Goal: Information Seeking & Learning: Compare options

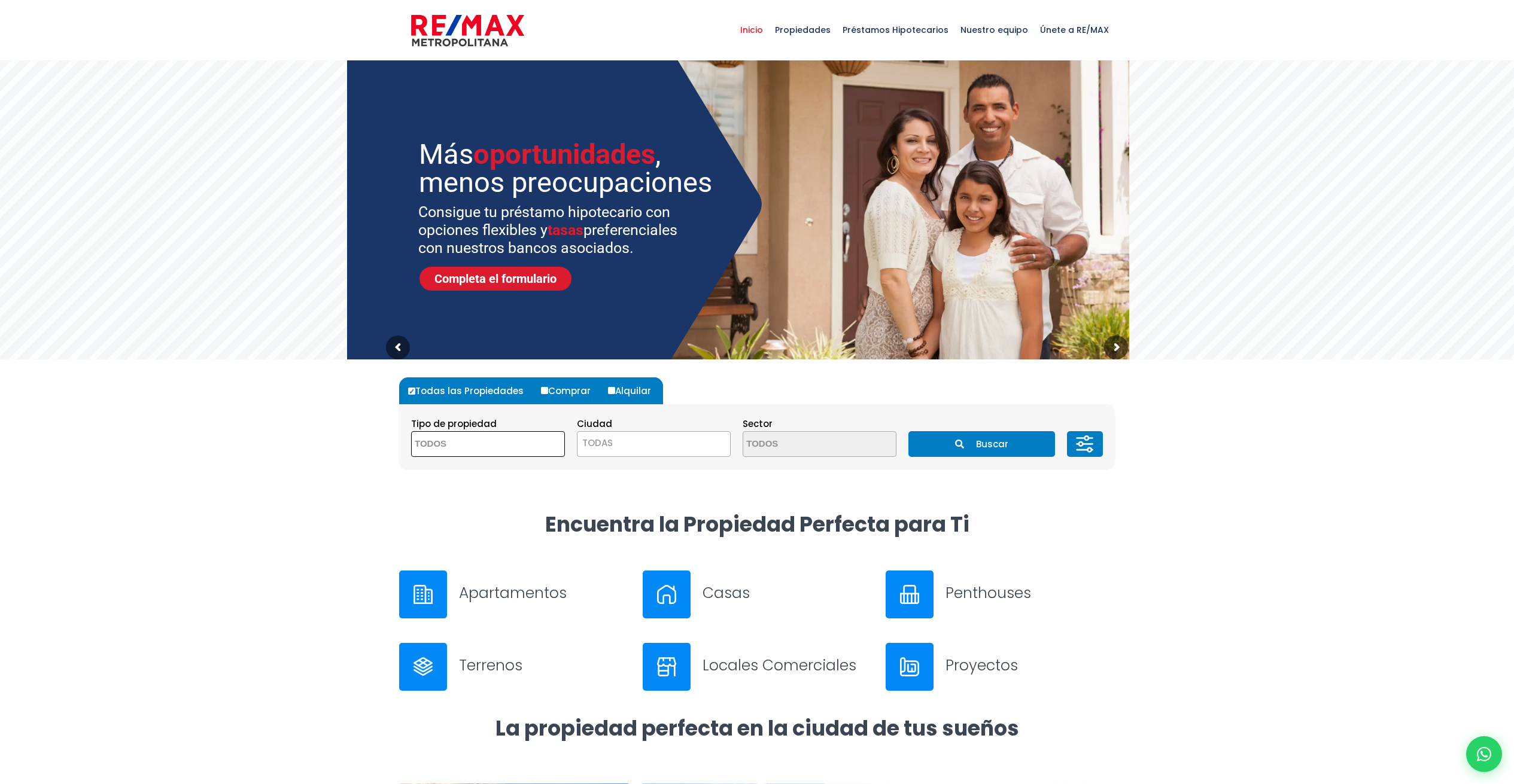
click at [516, 450] on textarea "Search" at bounding box center [470, 444] width 116 height 26
click at [495, 474] on li "APARTAMENTO" at bounding box center [488, 467] width 152 height 22
select select "apartment"
click at [623, 446] on span "TODAS" at bounding box center [653, 443] width 152 height 17
select select "1"
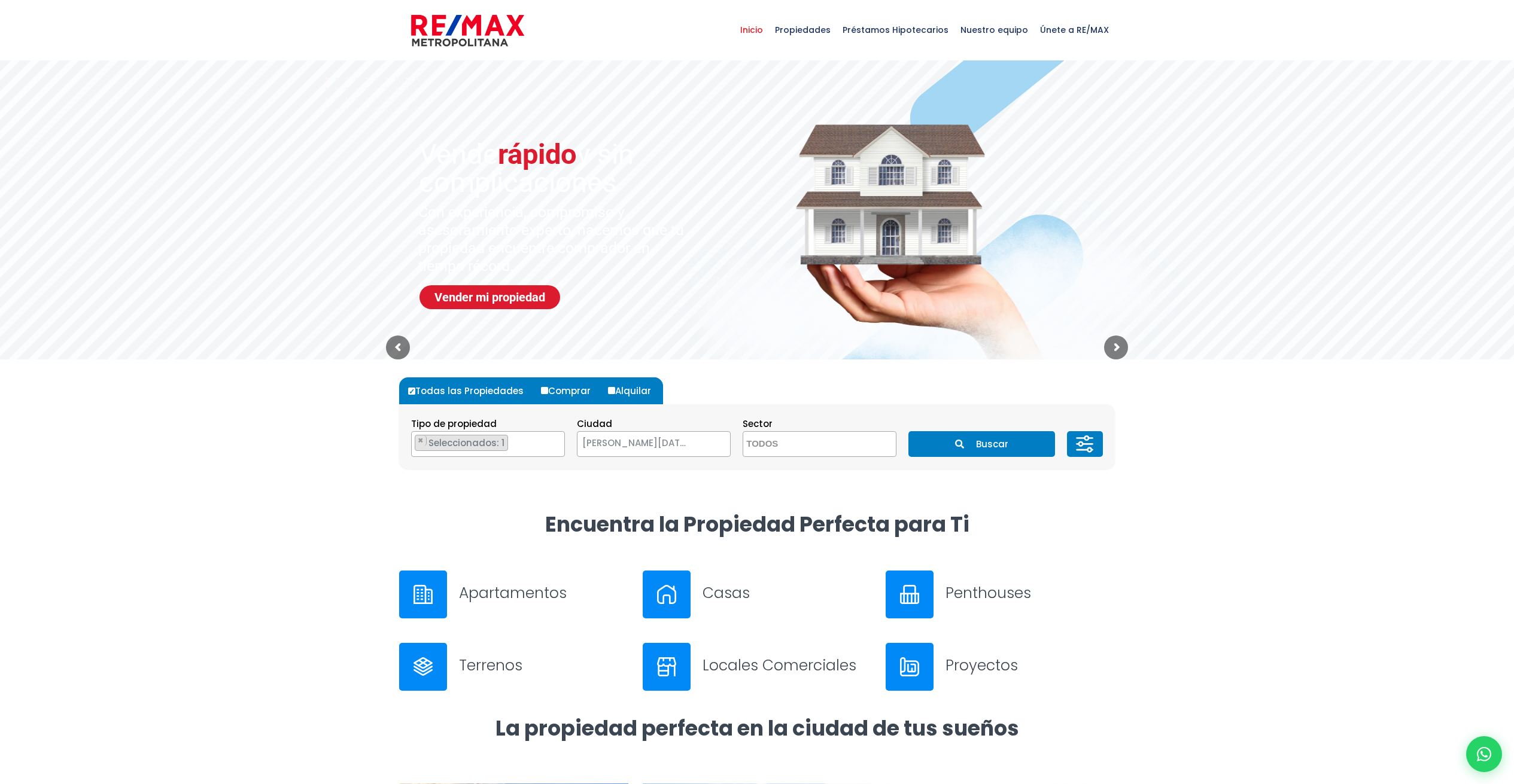
click at [1080, 450] on icon at bounding box center [1082, 450] width 11 height 0
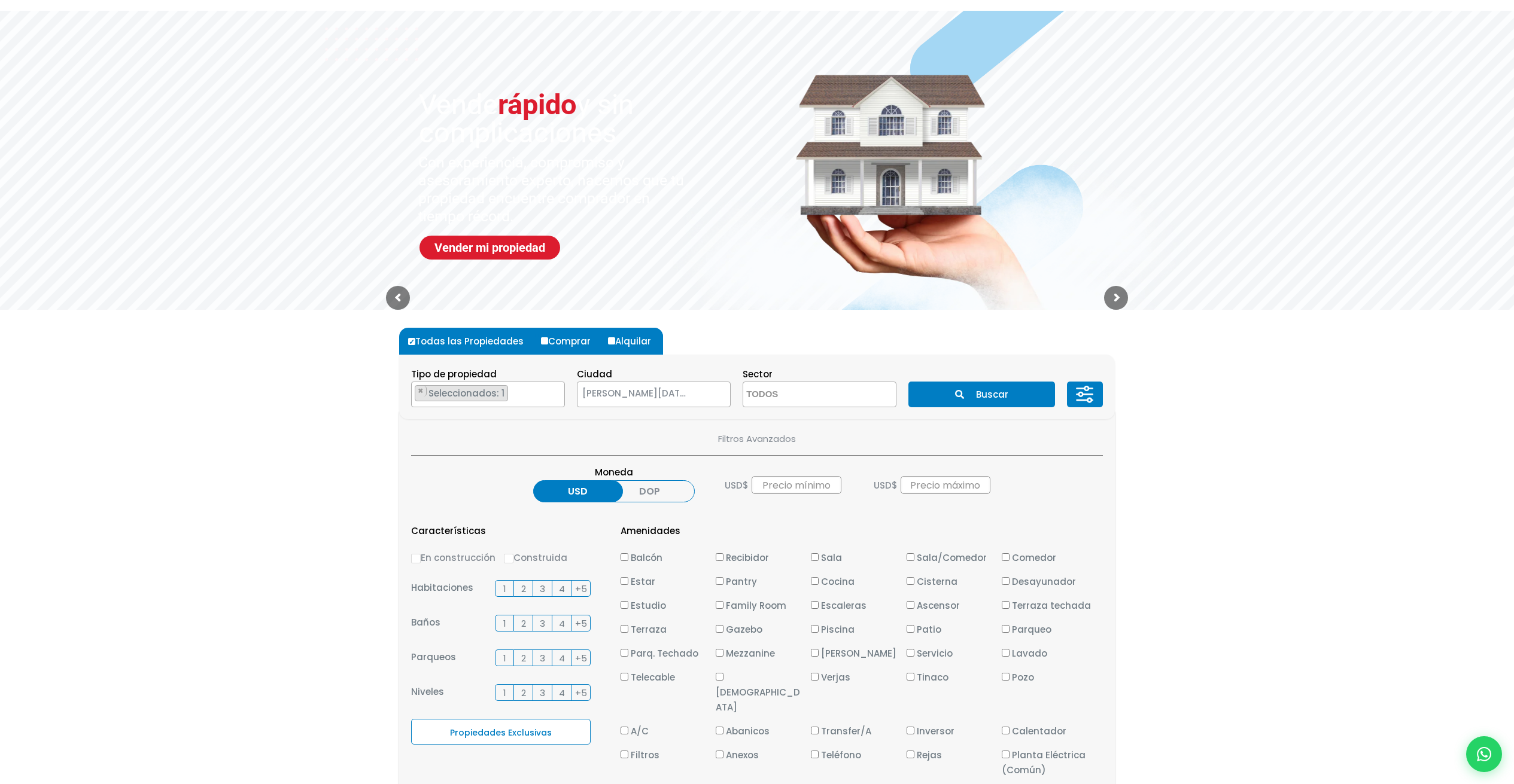
scroll to position [59, 0]
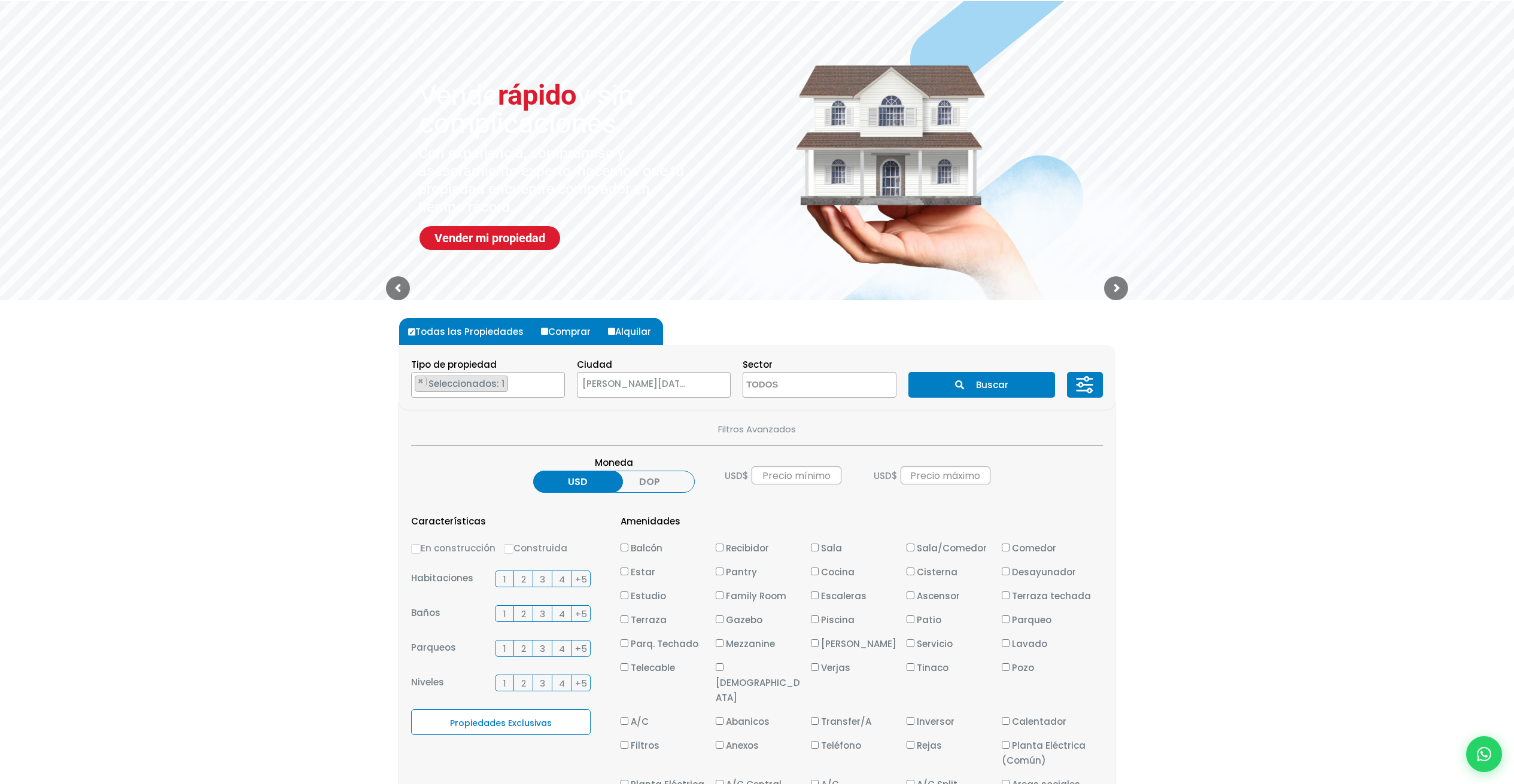
click at [527, 577] on label "2" at bounding box center [524, 579] width 19 height 17
click at [0, 0] on input "2" at bounding box center [0, 0] width 0 height 0
click at [530, 616] on label "2" at bounding box center [524, 613] width 19 height 17
click at [0, 0] on input "2" at bounding box center [0, 0] width 0 height 0
click at [527, 645] on label "2" at bounding box center [524, 648] width 19 height 17
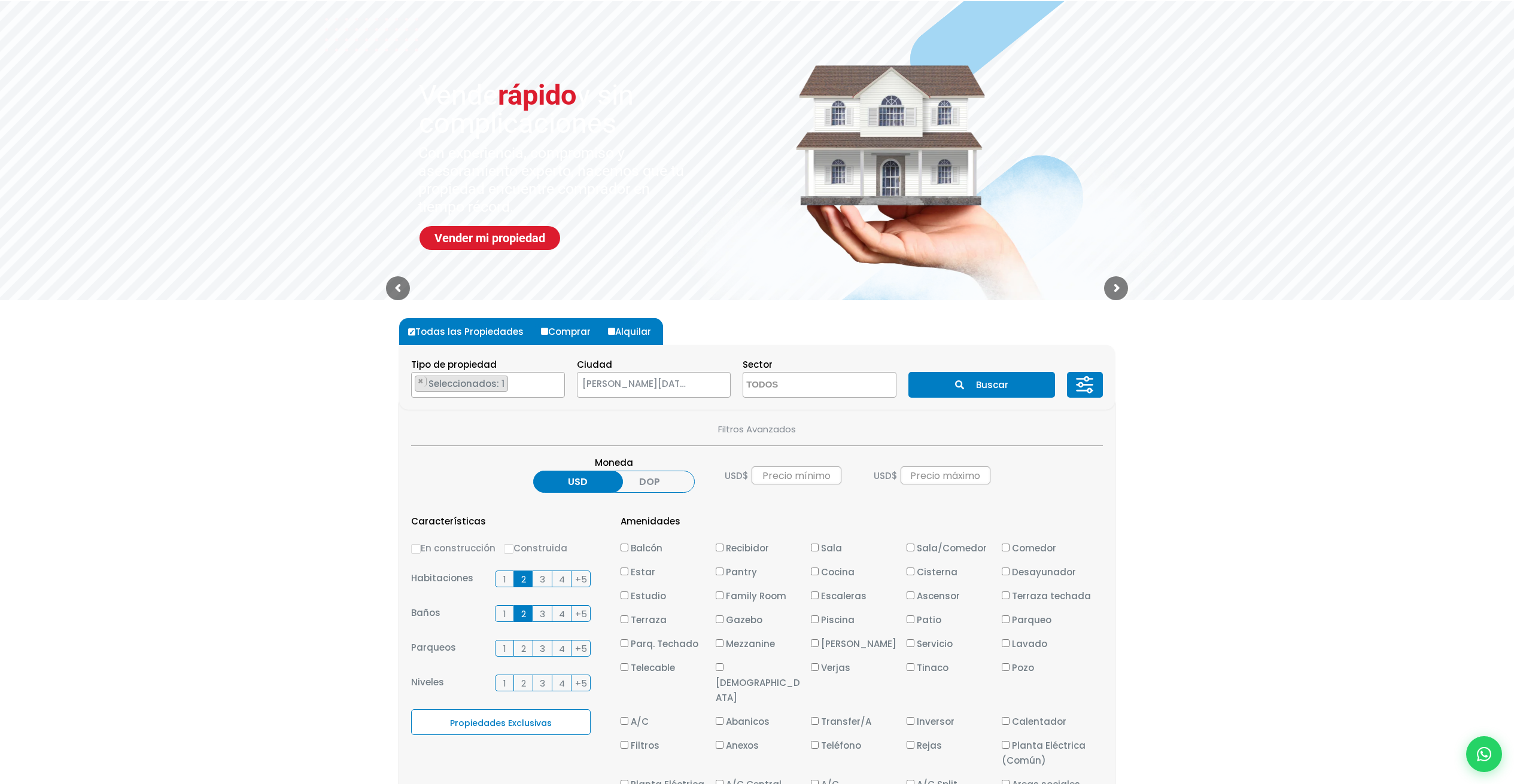
click at [0, 0] on input "2" at bounding box center [0, 0] width 0 height 0
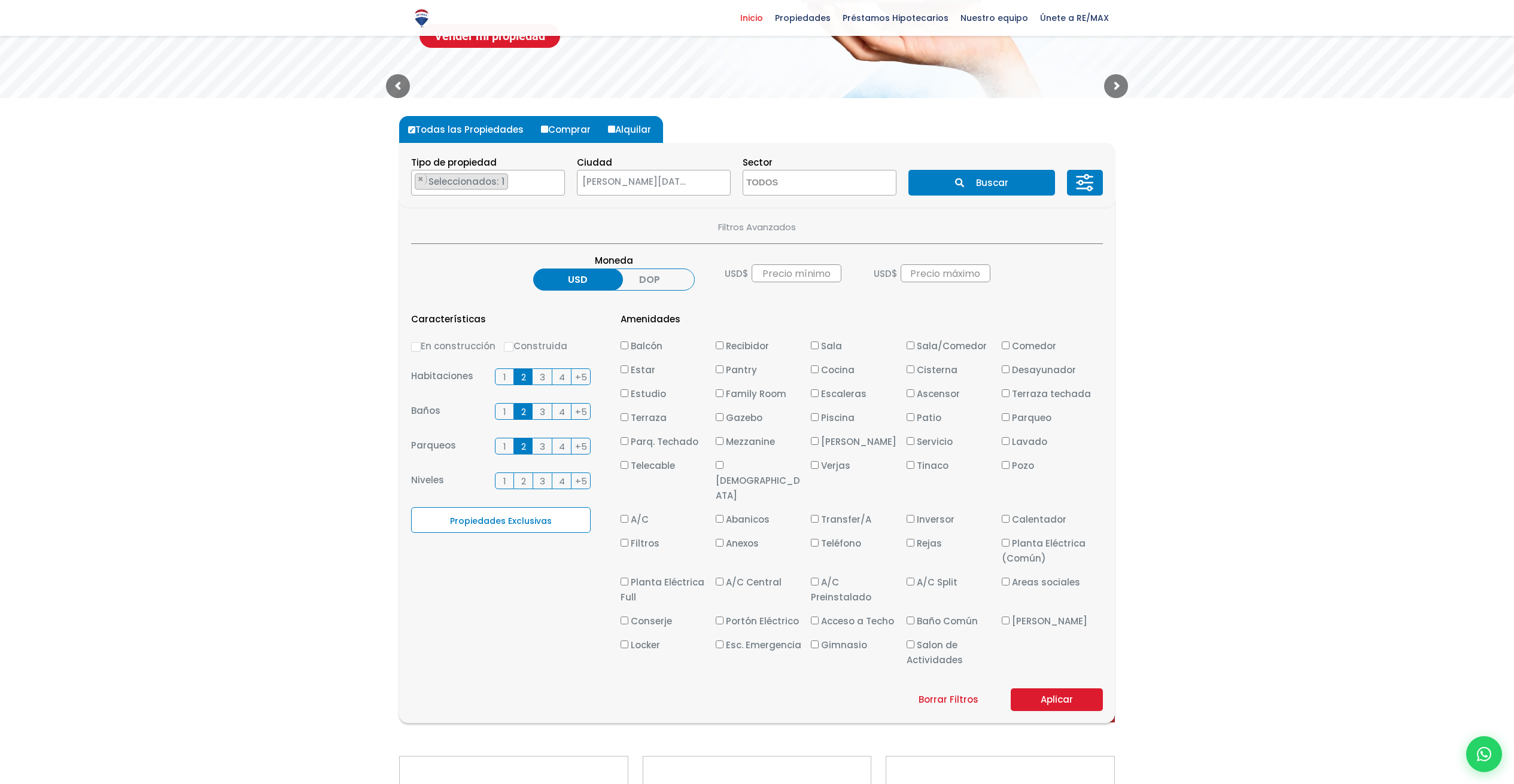
scroll to position [269, 0]
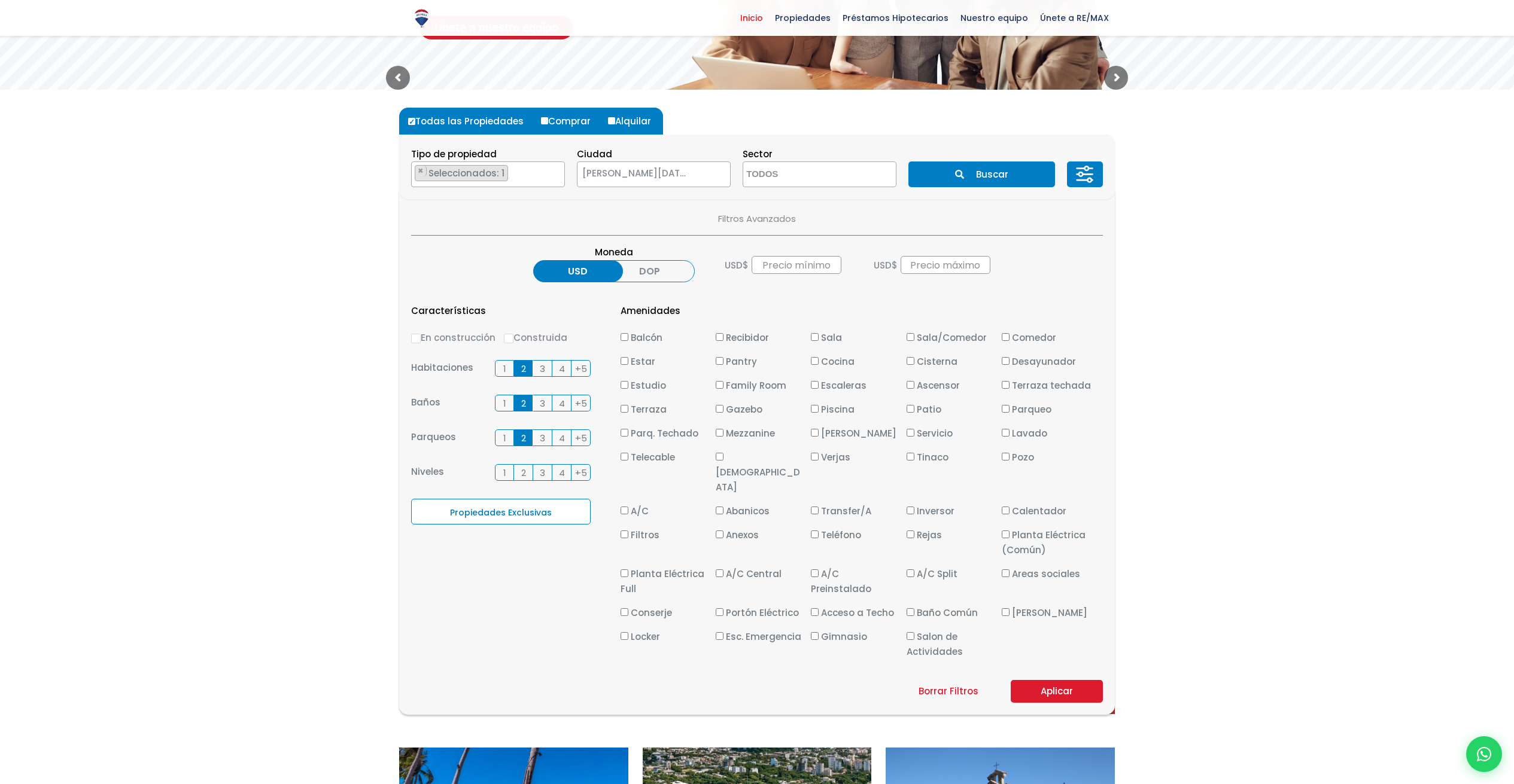
click at [623, 336] on input "Balcón" at bounding box center [625, 337] width 8 height 8
checkbox input "true"
click at [1062, 680] on button "Aplicar" at bounding box center [1056, 692] width 92 height 23
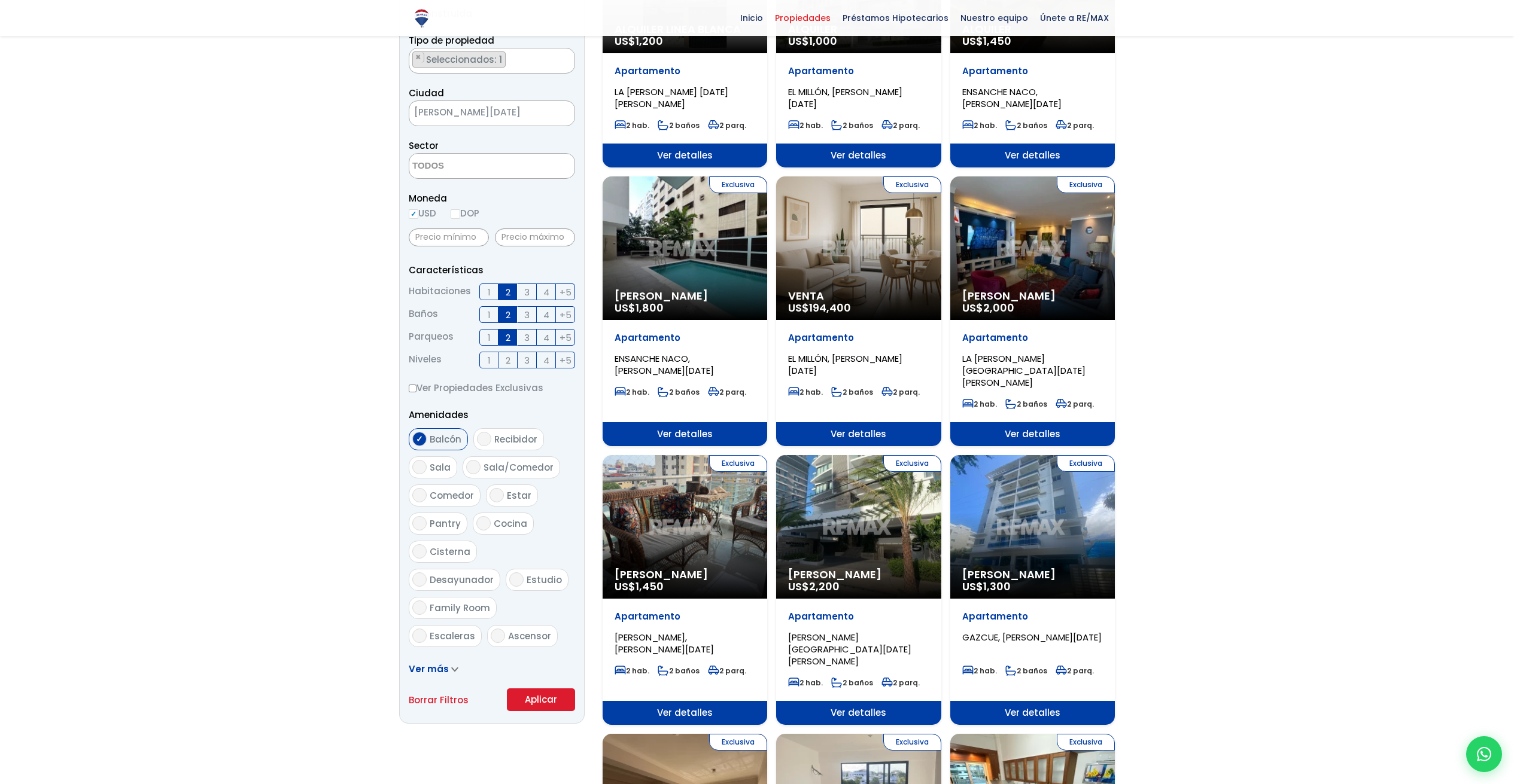
scroll to position [321, 0]
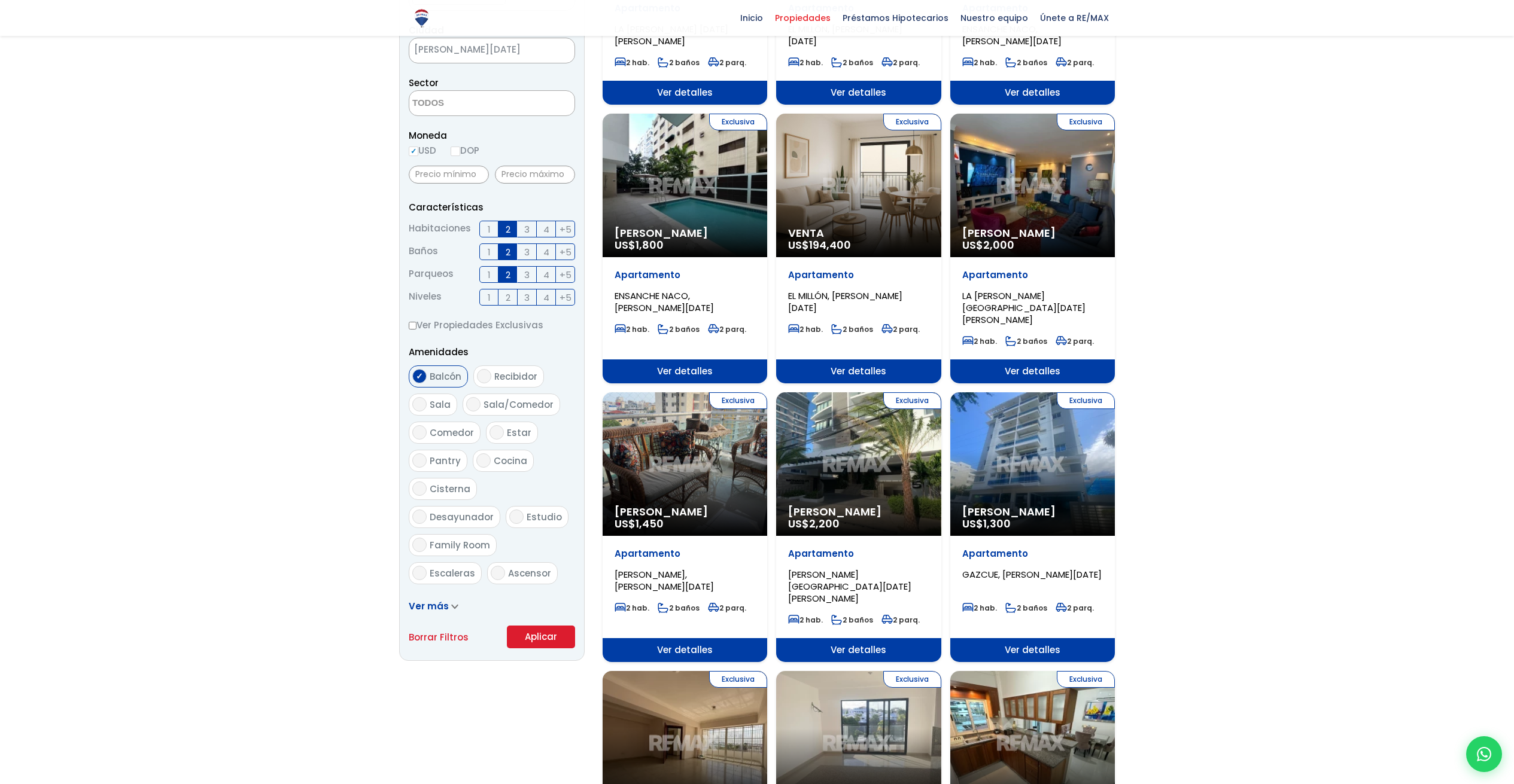
click at [661, 455] on div "Exclusiva Alquiler Amueblado US$ 1,450" at bounding box center [684, 464] width 164 height 144
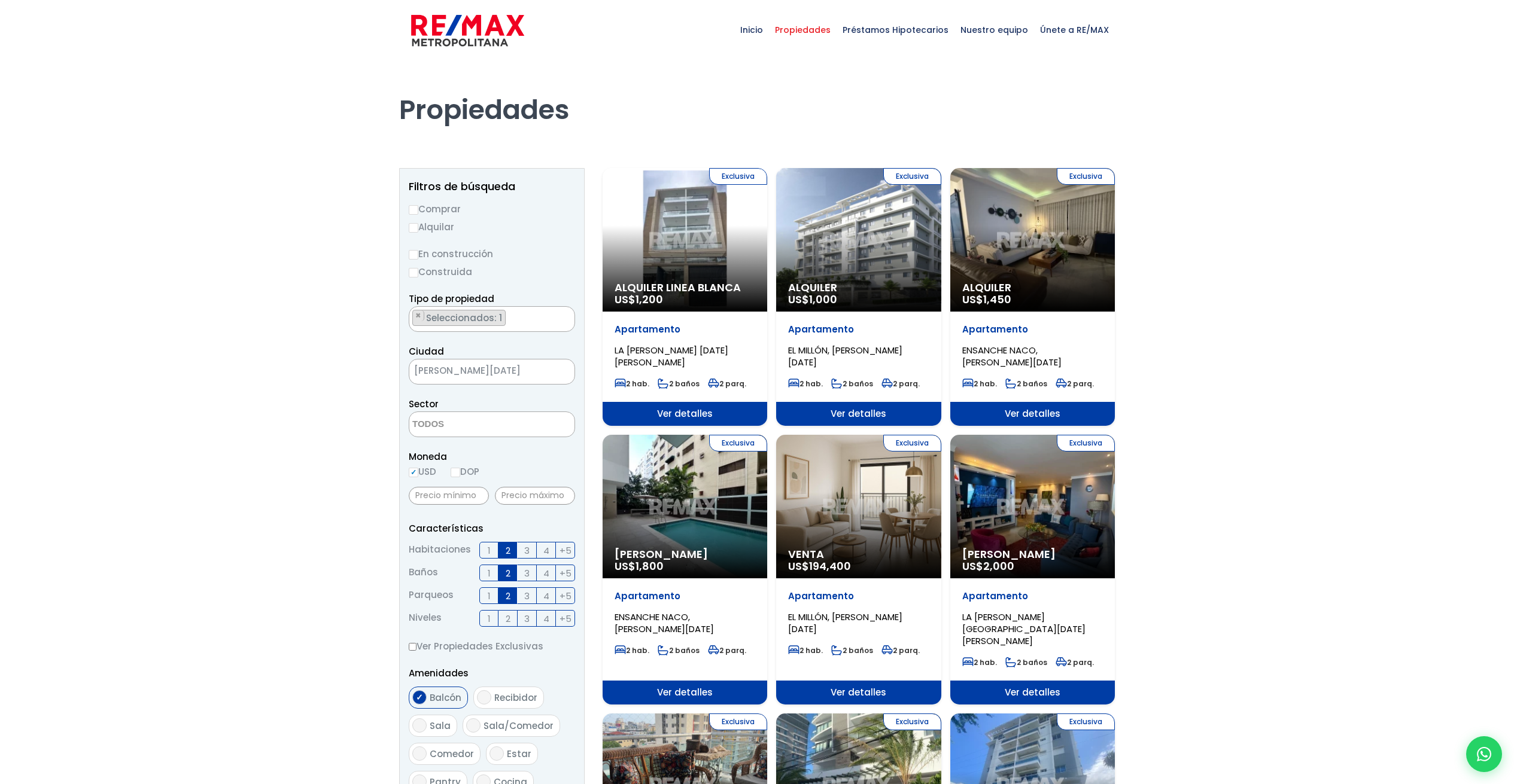
click at [416, 224] on input "Alquilar" at bounding box center [413, 228] width 9 height 9
radio input "true"
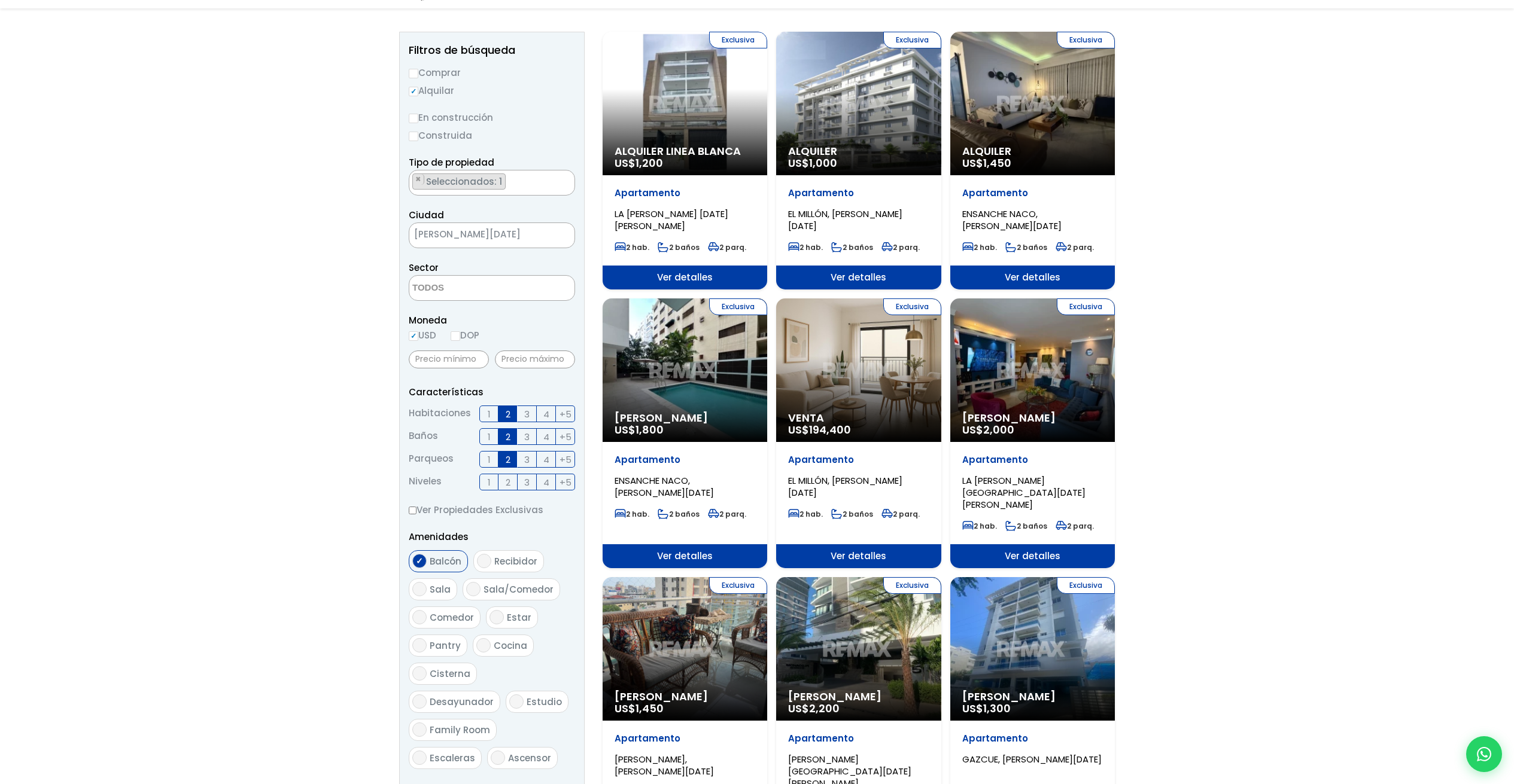
scroll to position [245, 0]
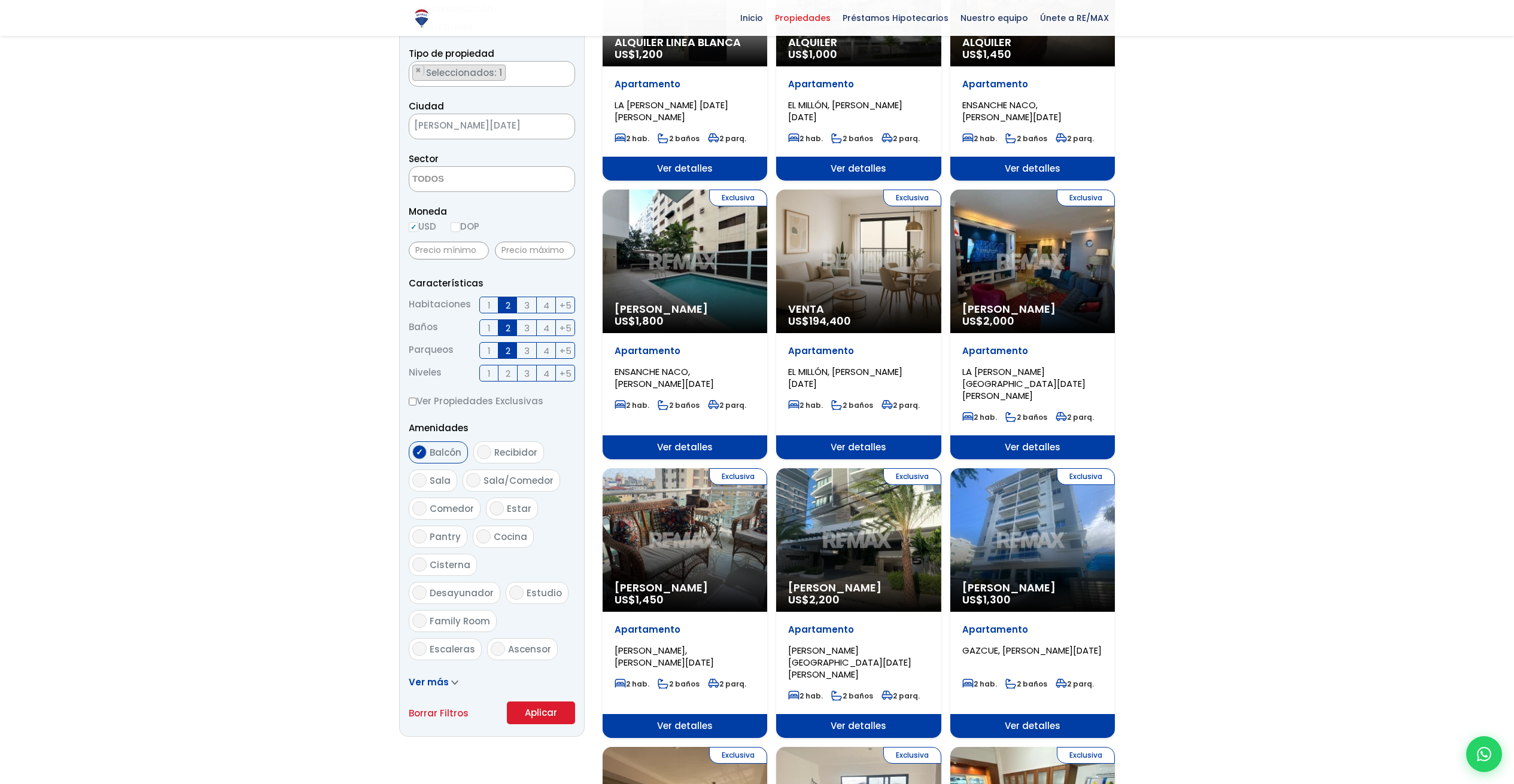
click at [551, 715] on button "Aplicar" at bounding box center [541, 713] width 69 height 23
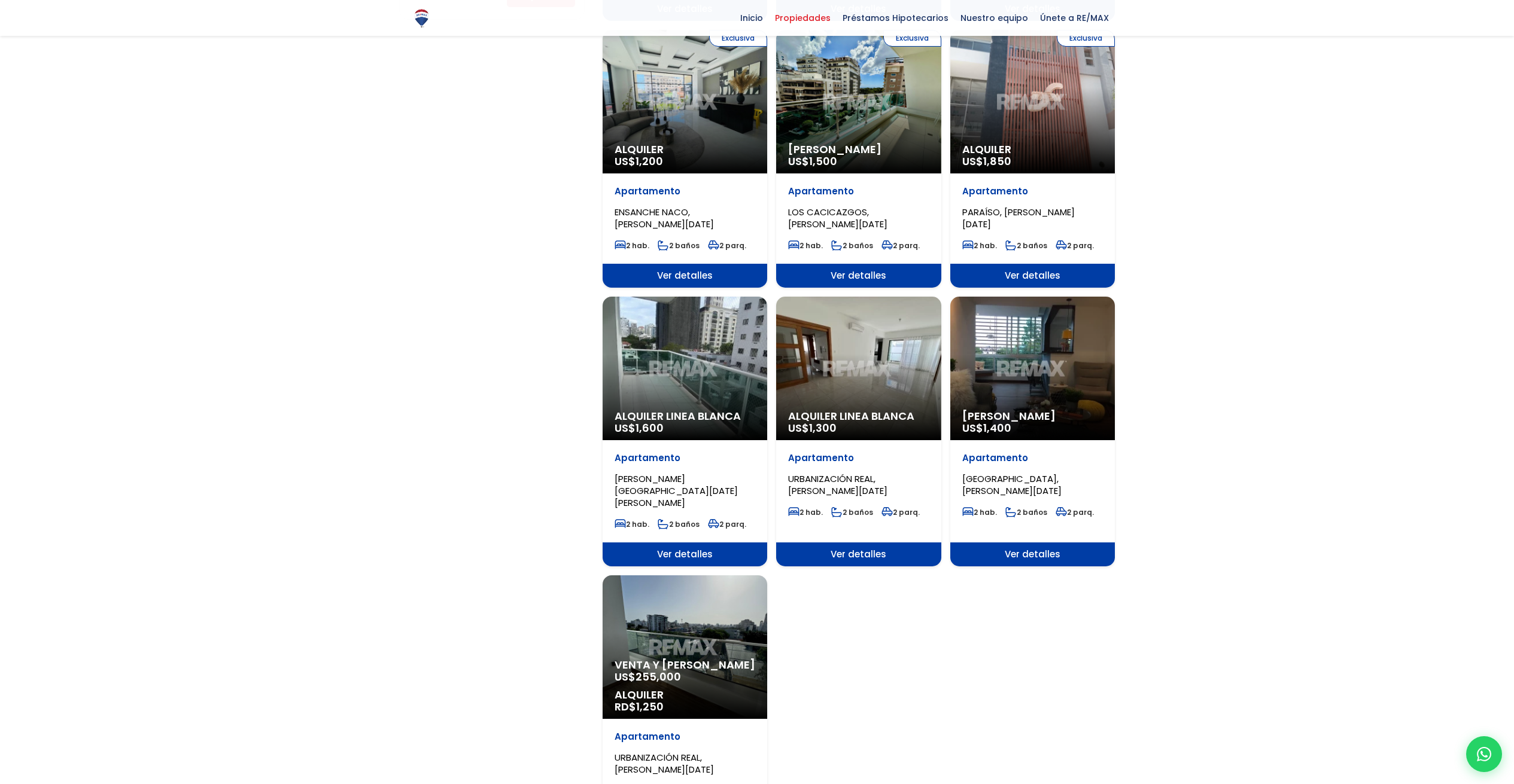
scroll to position [964, 0]
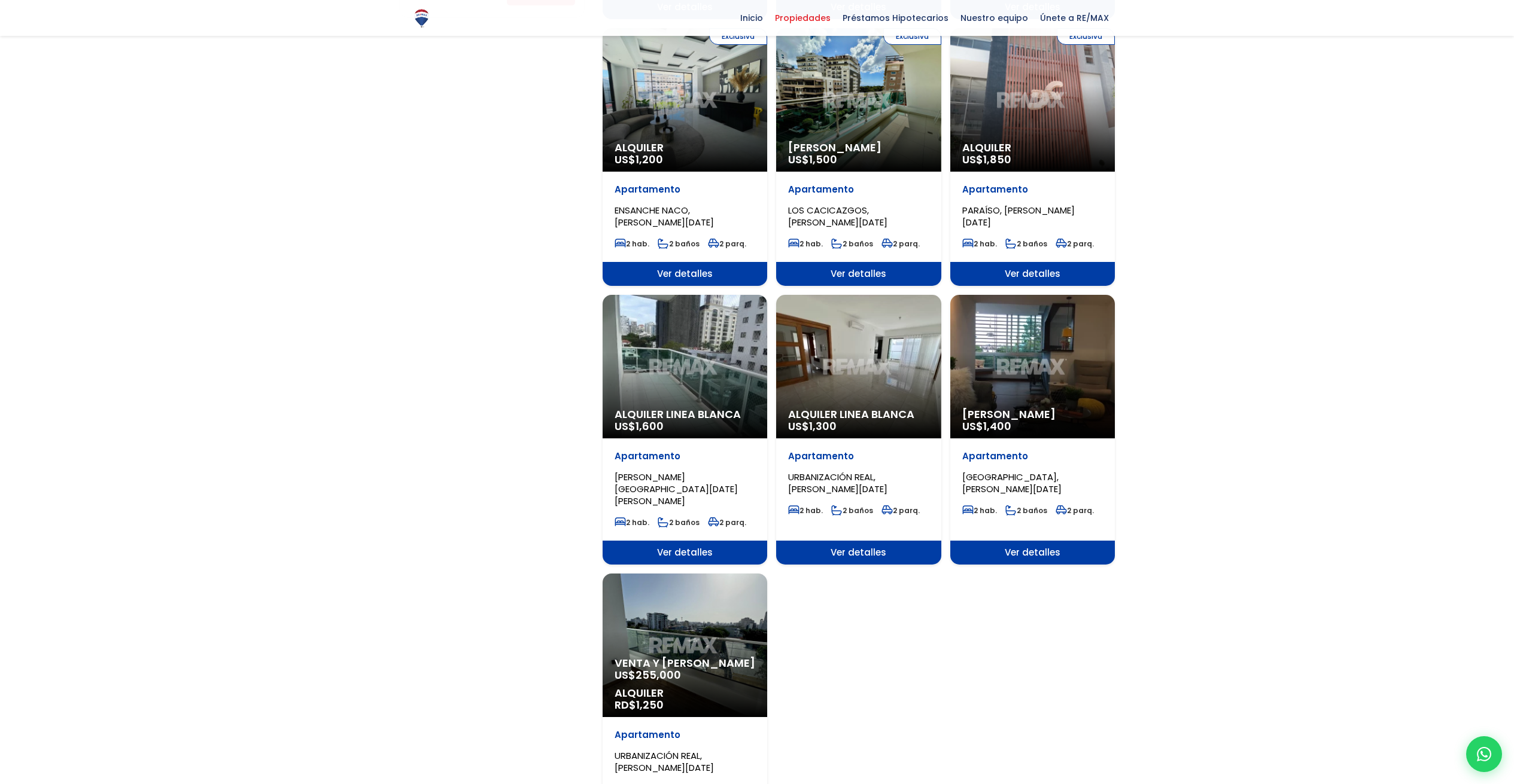
click at [718, 317] on div "Alquiler Linea Blanca US$ 1,600" at bounding box center [684, 366] width 164 height 144
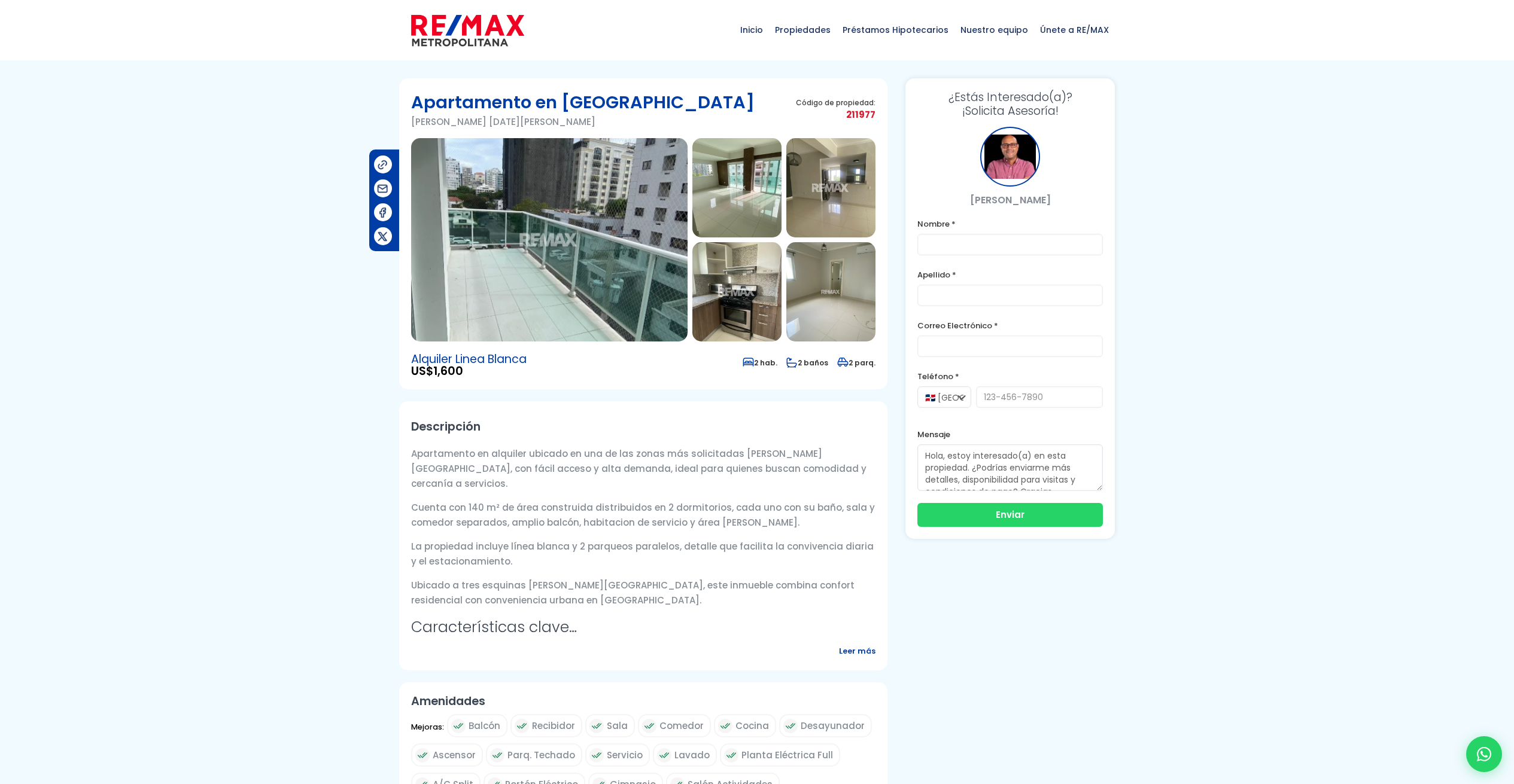
click at [561, 267] on img at bounding box center [549, 240] width 277 height 203
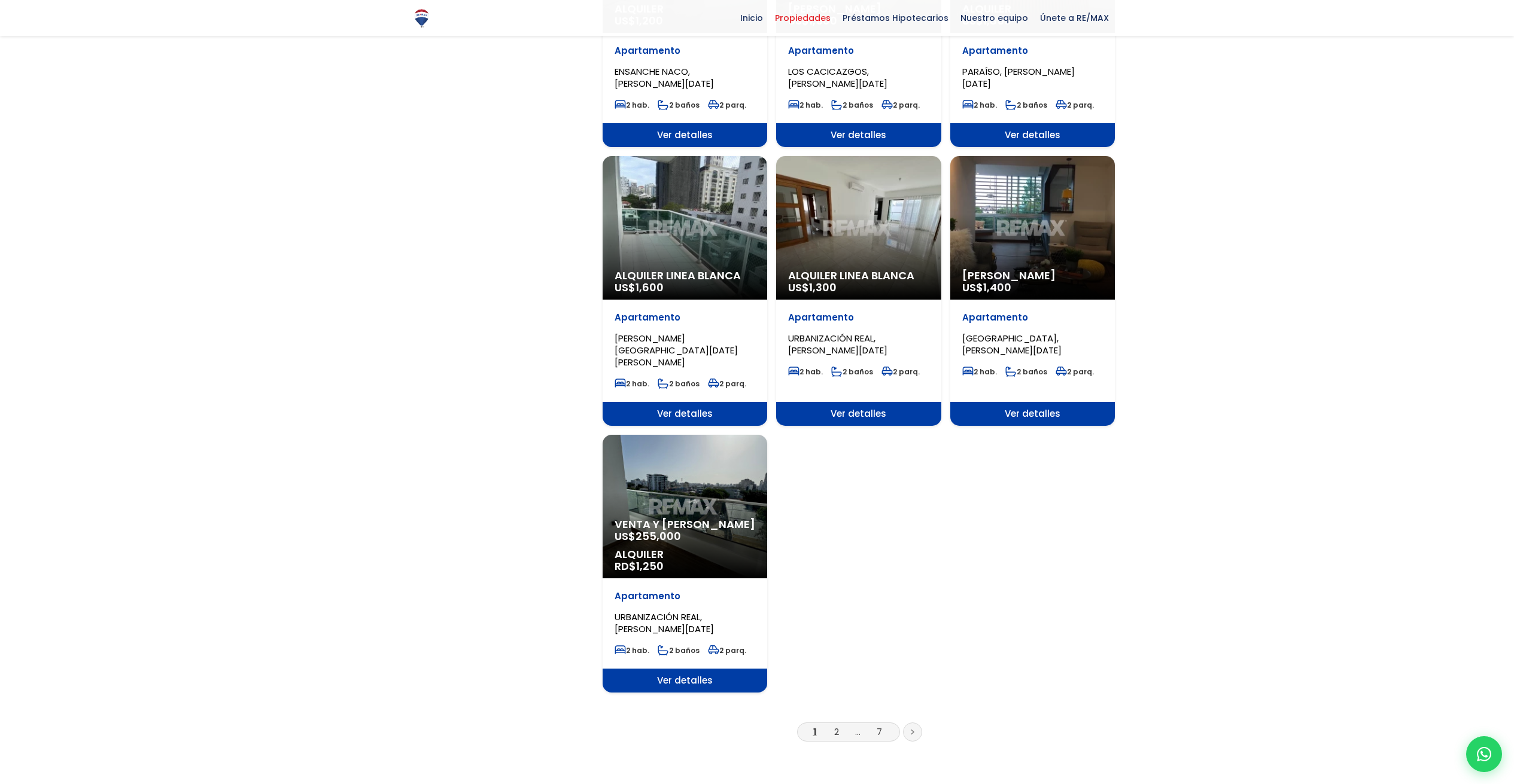
scroll to position [1104, 0]
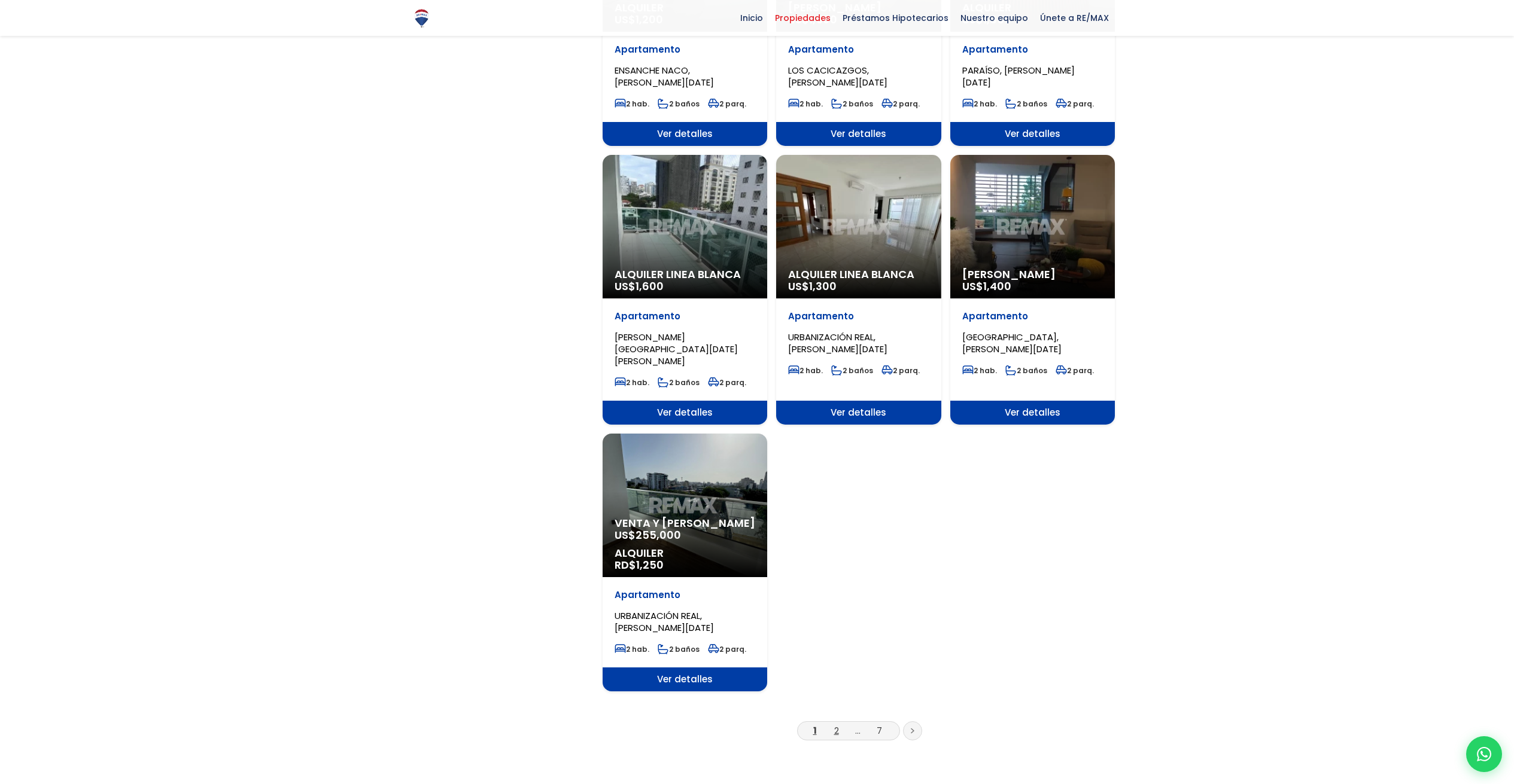
click at [837, 724] on link "2" at bounding box center [836, 730] width 5 height 13
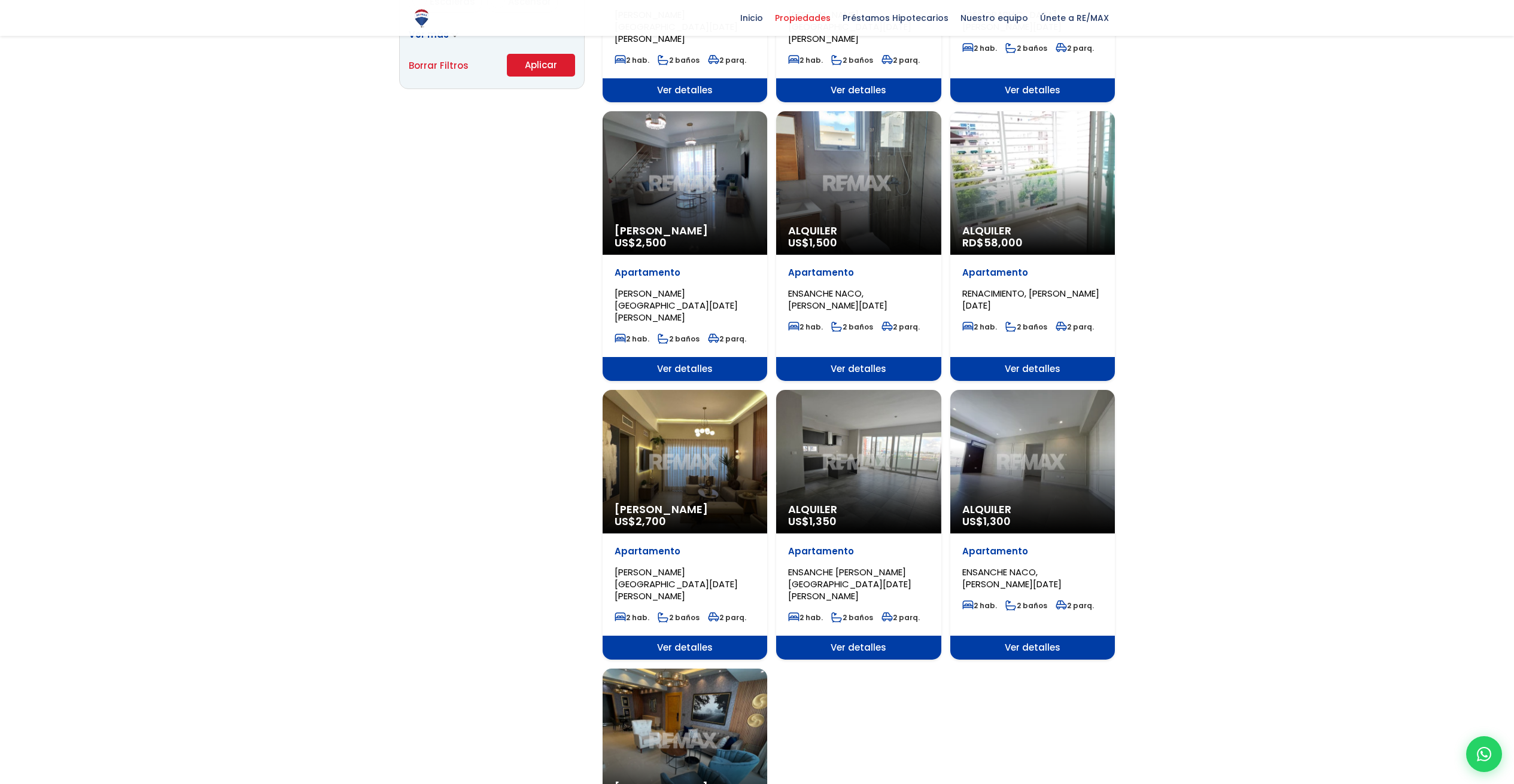
scroll to position [956, 0]
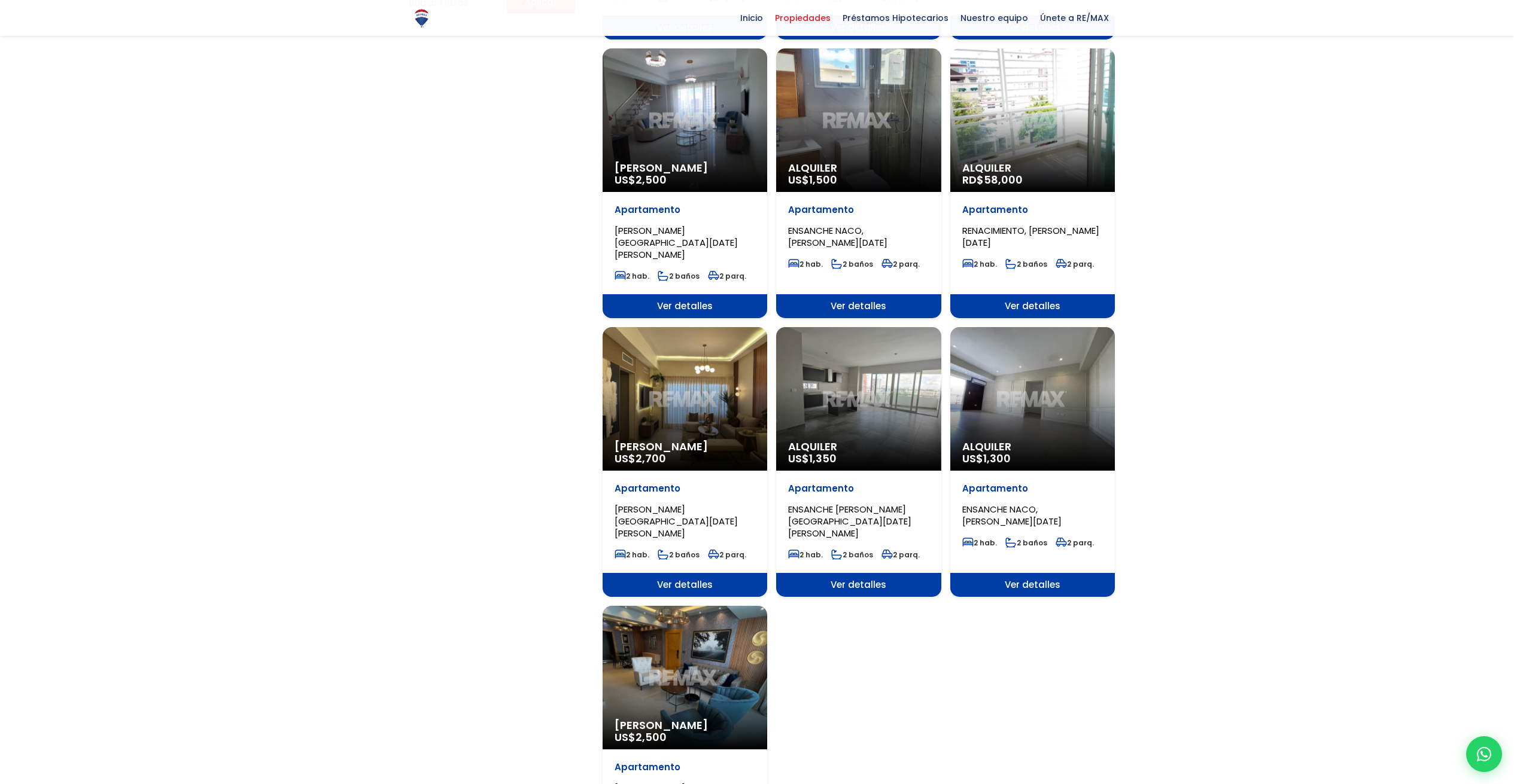
click at [881, 336] on div "Alquiler US$ 1,350" at bounding box center [858, 399] width 164 height 144
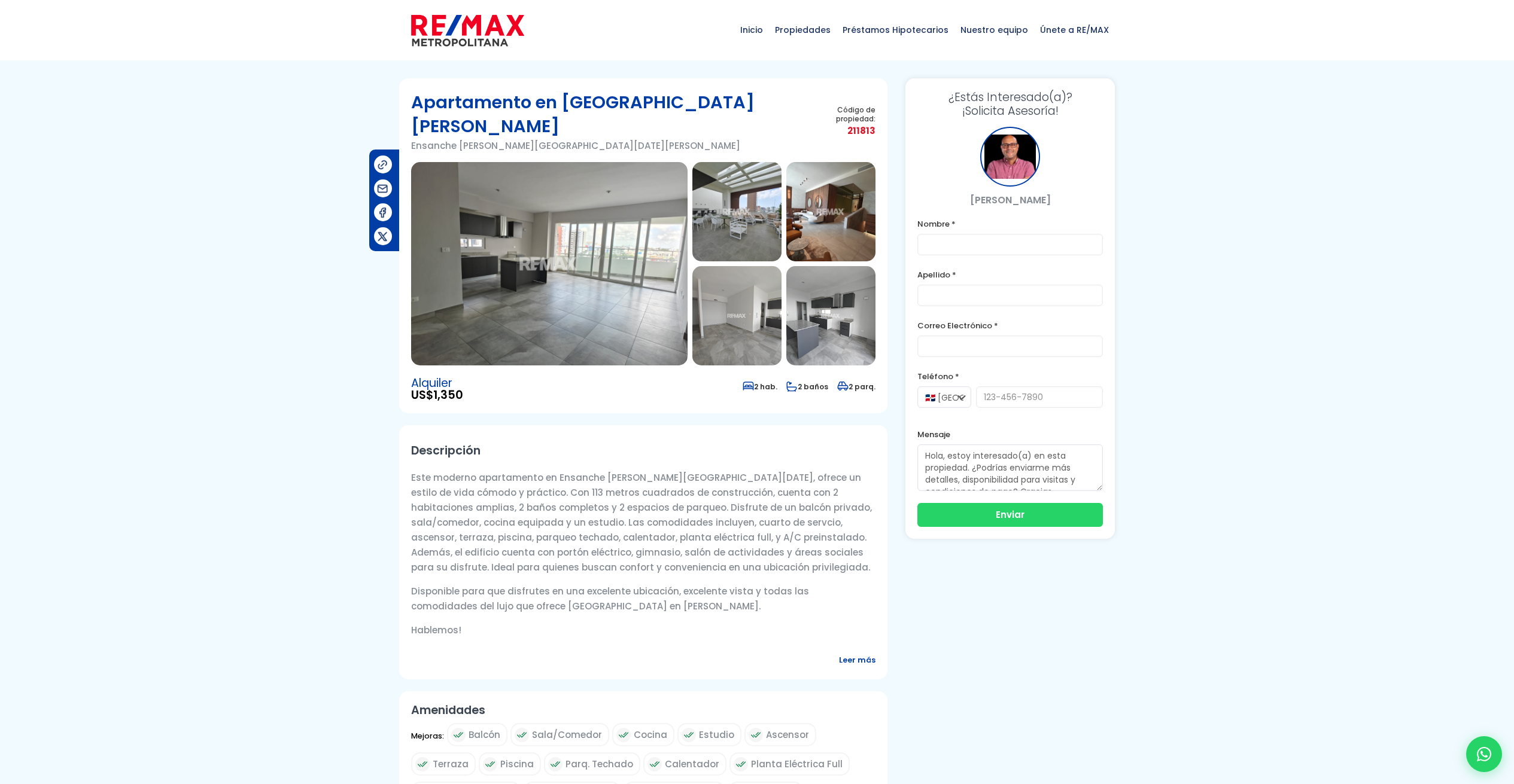
click at [631, 284] on img at bounding box center [549, 264] width 277 height 203
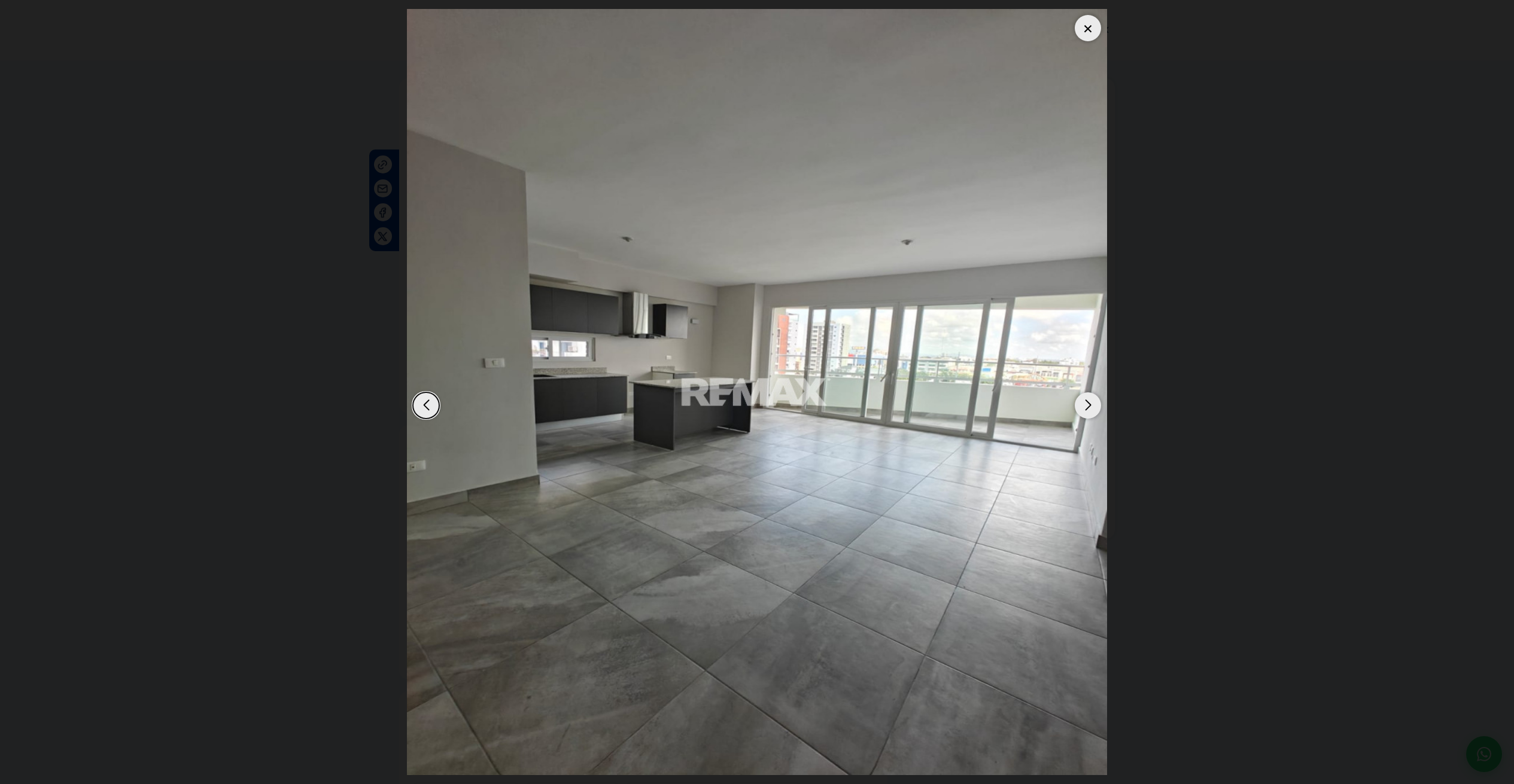
click at [1090, 406] on div "Next slide" at bounding box center [1088, 406] width 27 height 27
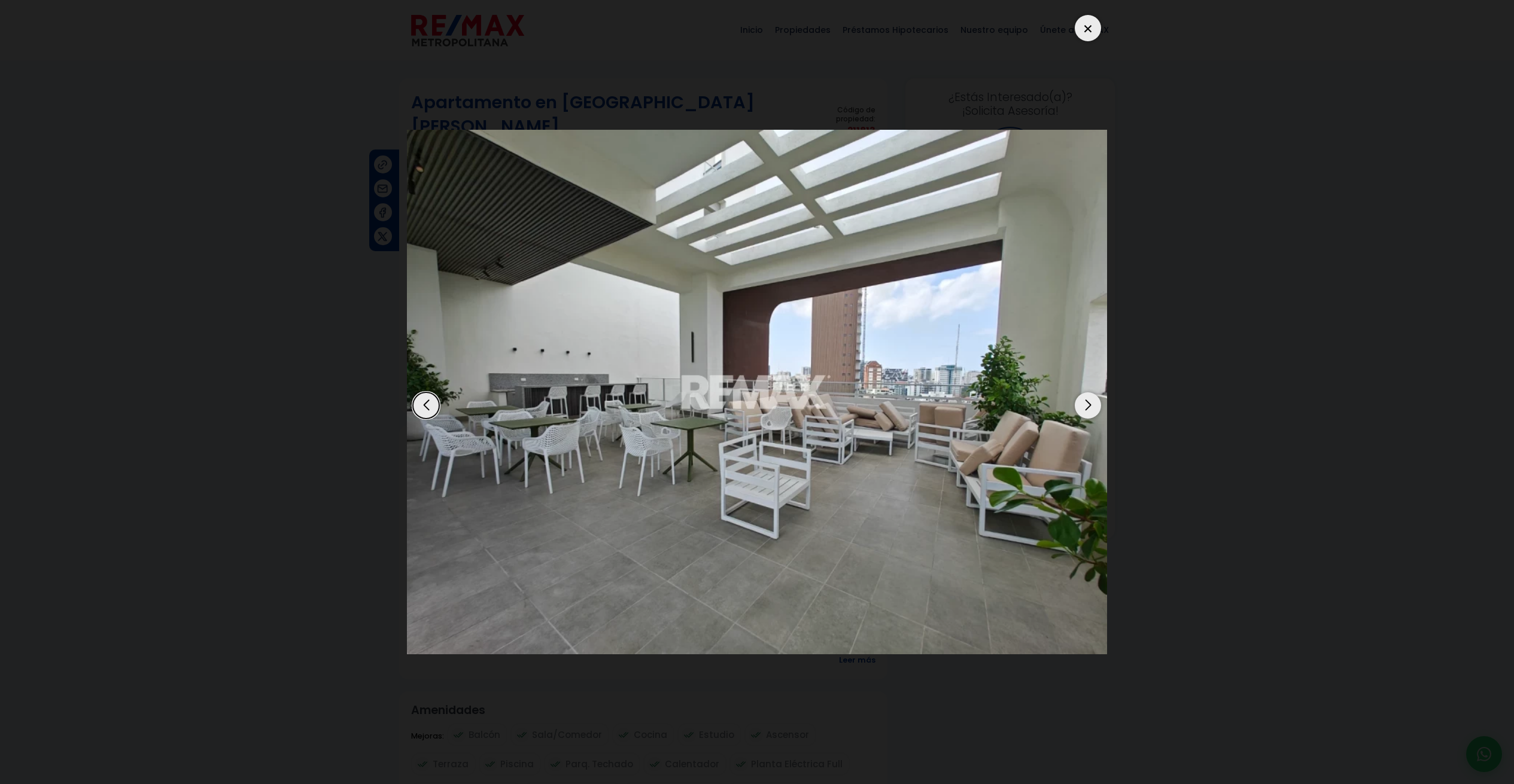
click at [1088, 406] on div "Next slide" at bounding box center [1088, 406] width 27 height 27
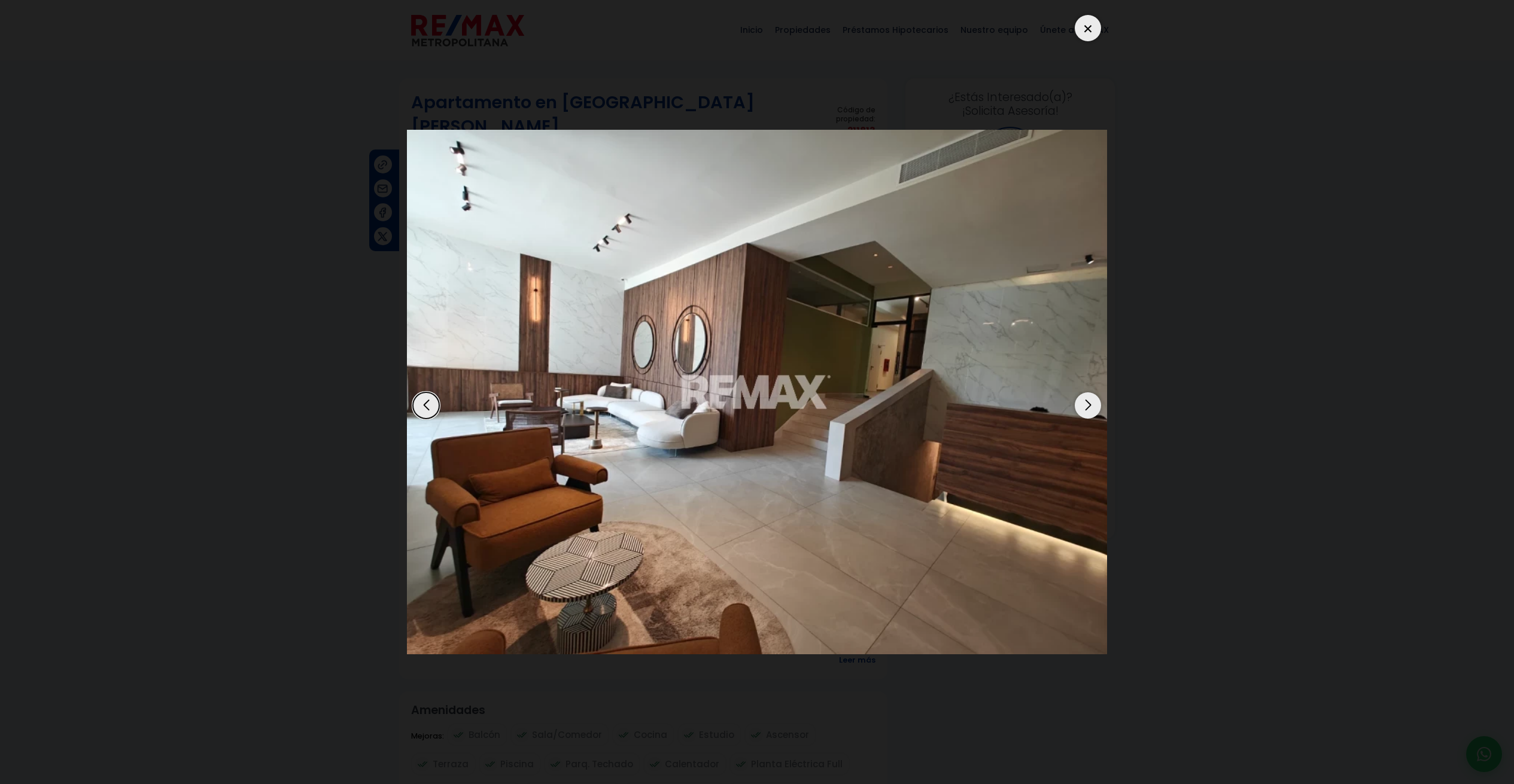
click at [434, 404] on div "Previous slide" at bounding box center [426, 406] width 27 height 27
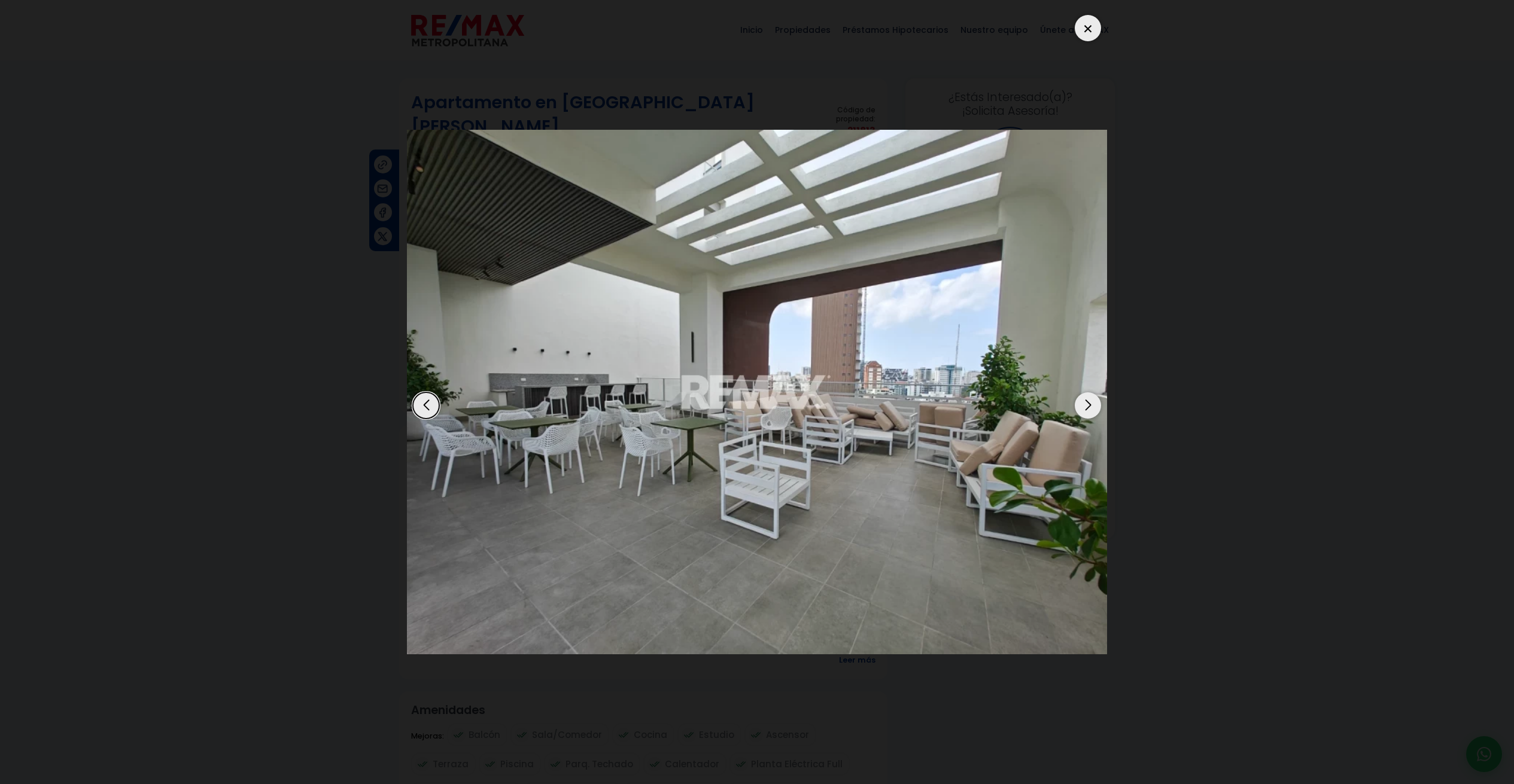
click at [1087, 408] on div "Next slide" at bounding box center [1088, 406] width 27 height 27
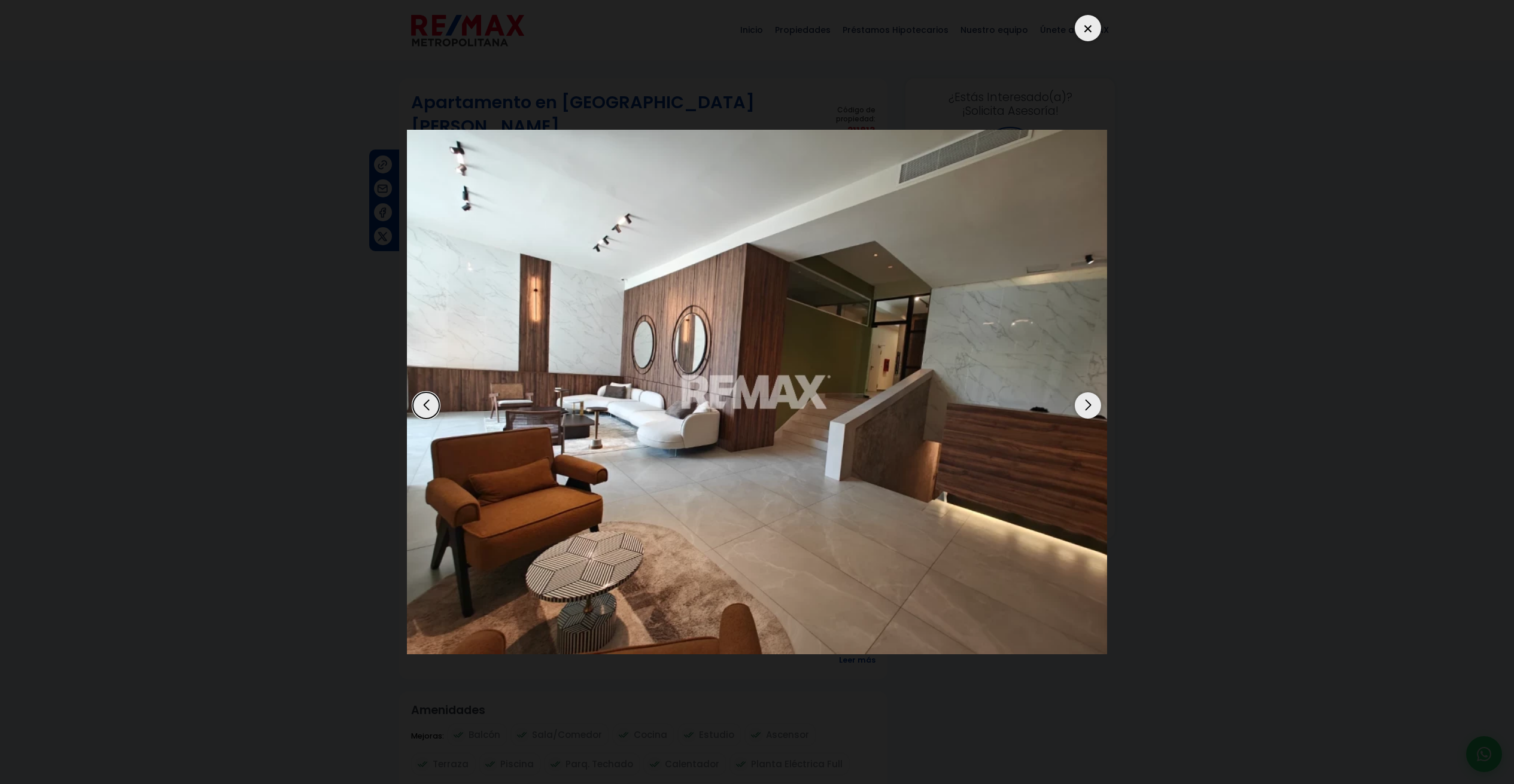
click at [1087, 408] on div "Next slide" at bounding box center [1088, 406] width 27 height 27
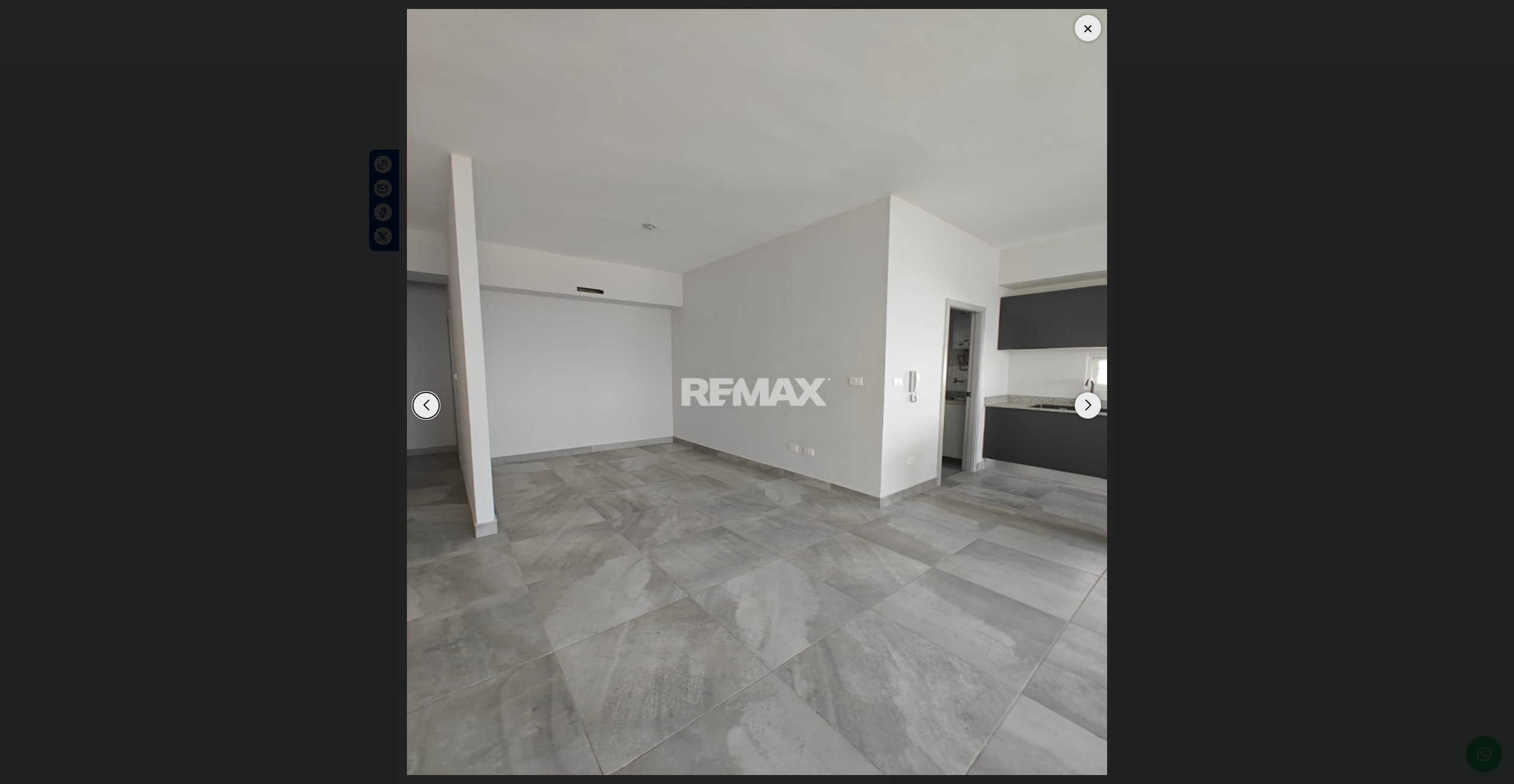
click at [1087, 408] on div "Next slide" at bounding box center [1088, 406] width 27 height 27
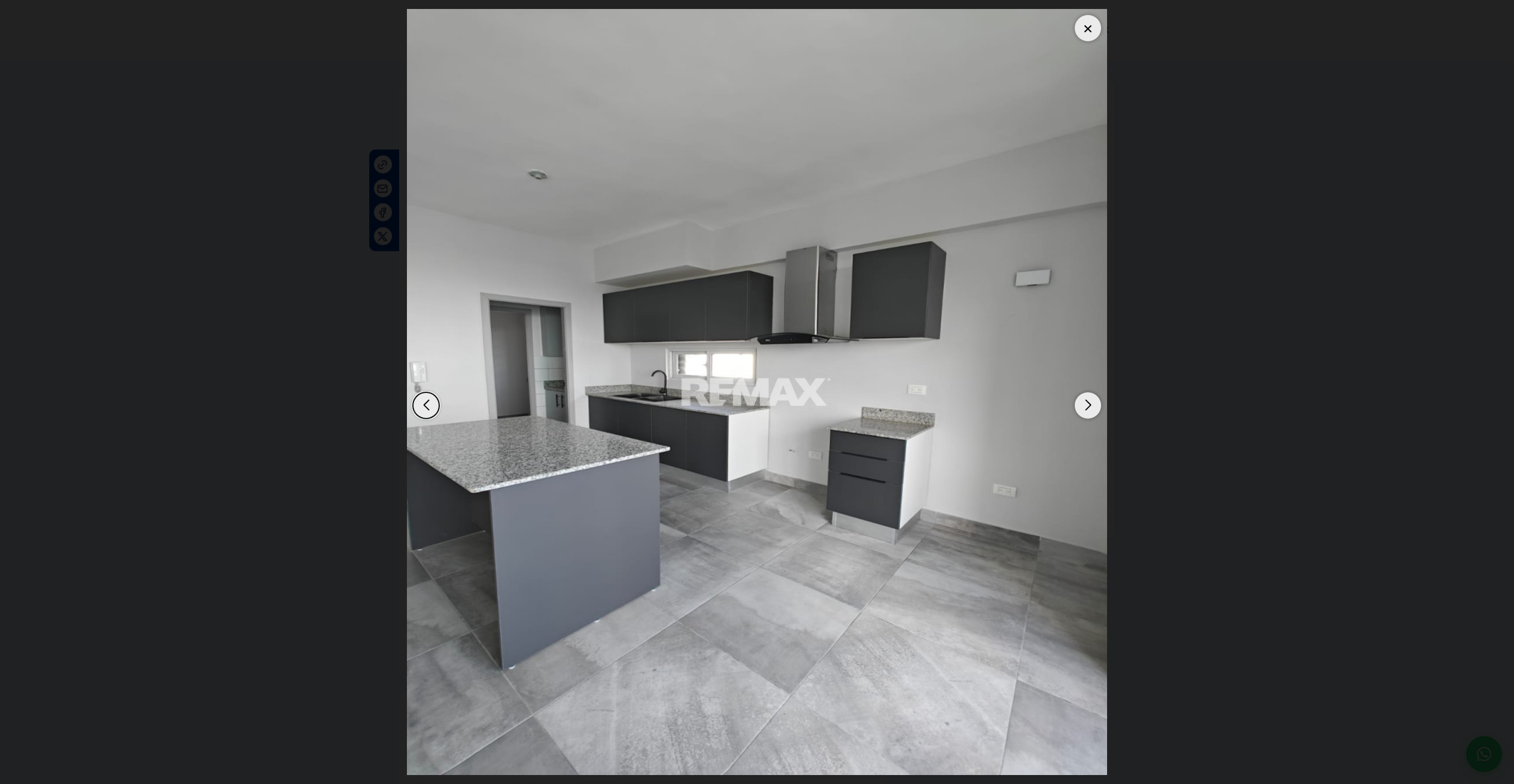
click at [1087, 408] on div "Next slide" at bounding box center [1088, 406] width 27 height 27
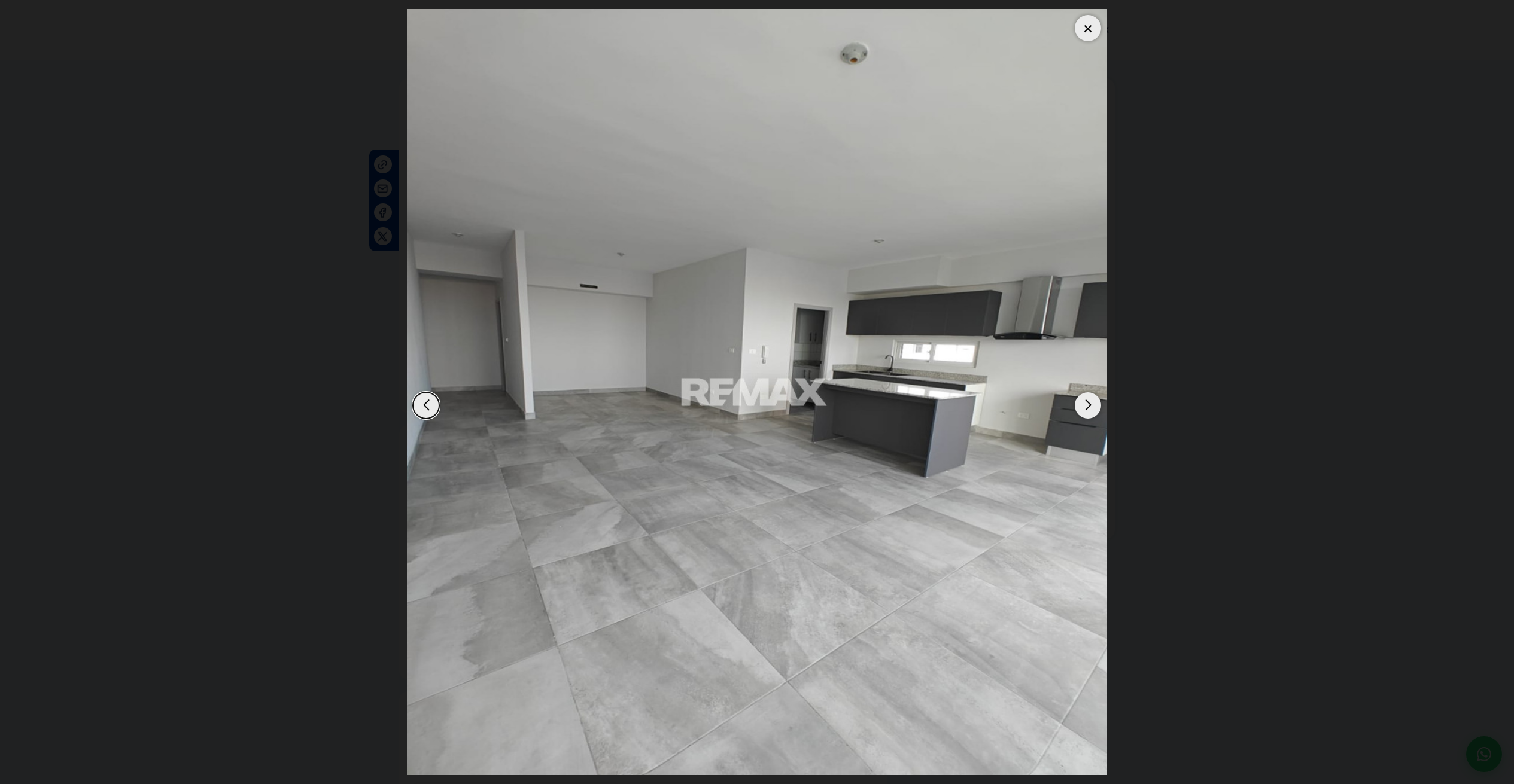
click at [1087, 408] on div "Next slide" at bounding box center [1088, 406] width 27 height 27
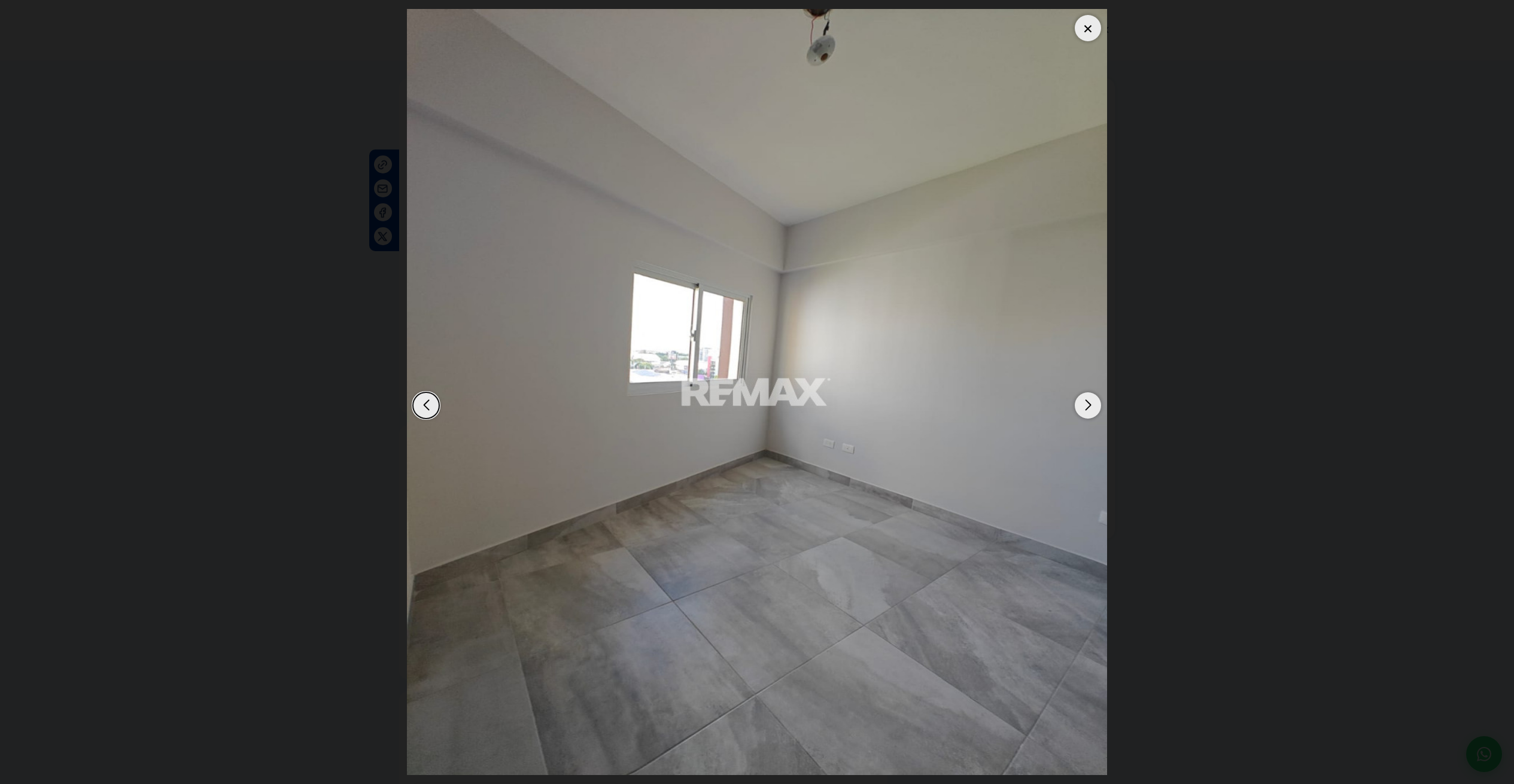
click at [1087, 408] on div "Next slide" at bounding box center [1088, 406] width 27 height 27
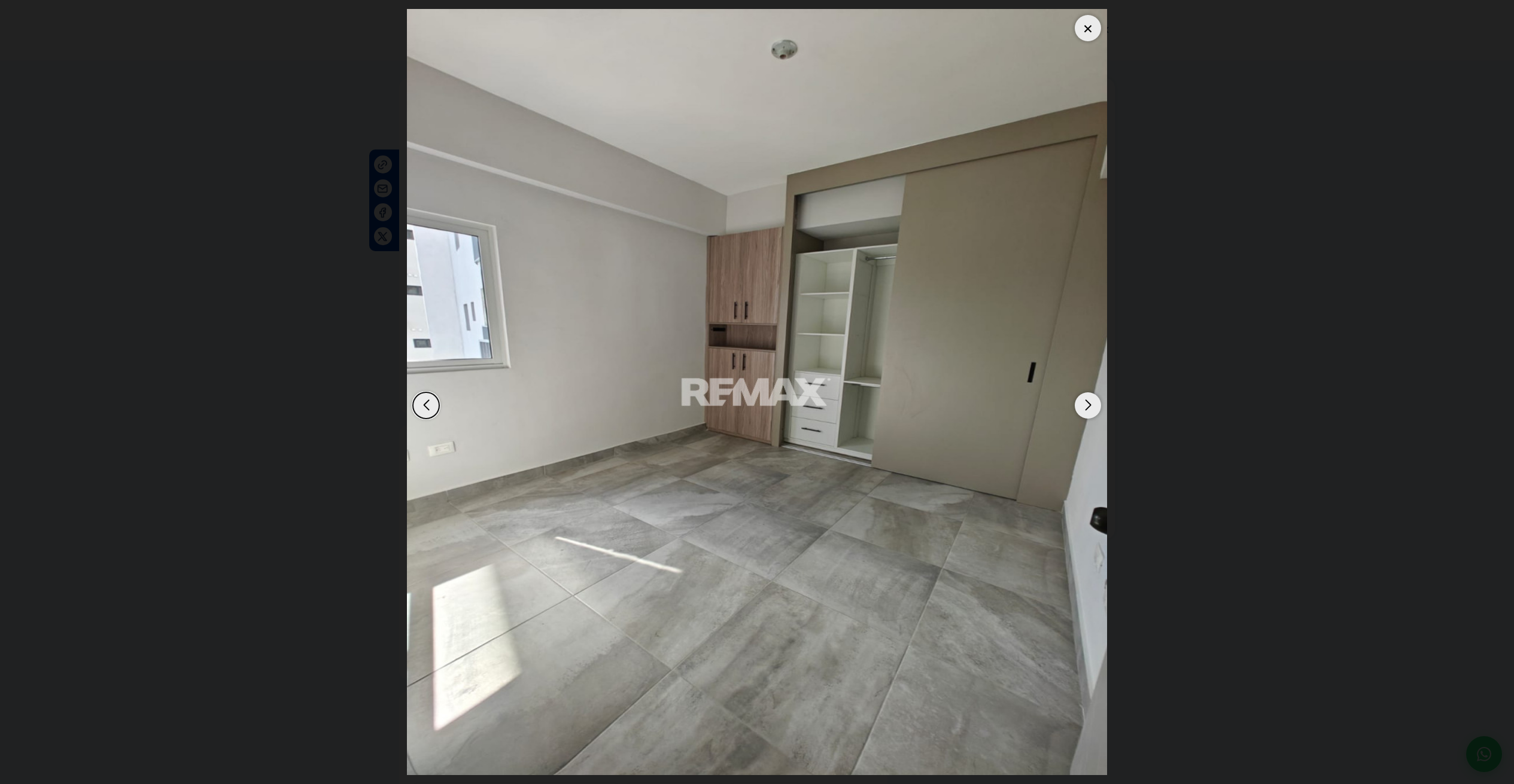
click at [1087, 408] on div "Next slide" at bounding box center [1088, 406] width 27 height 27
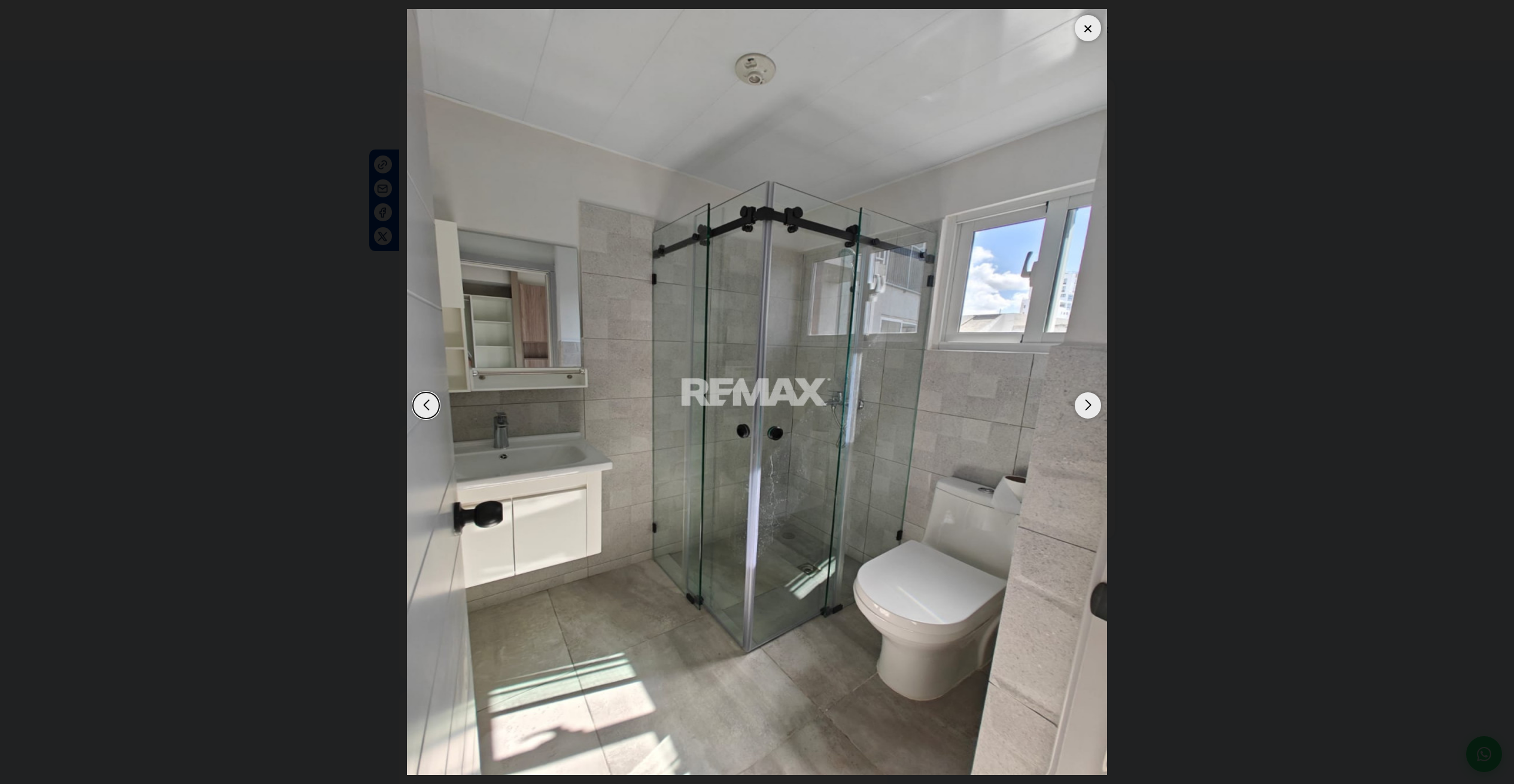
click at [1087, 408] on div "Next slide" at bounding box center [1088, 406] width 27 height 27
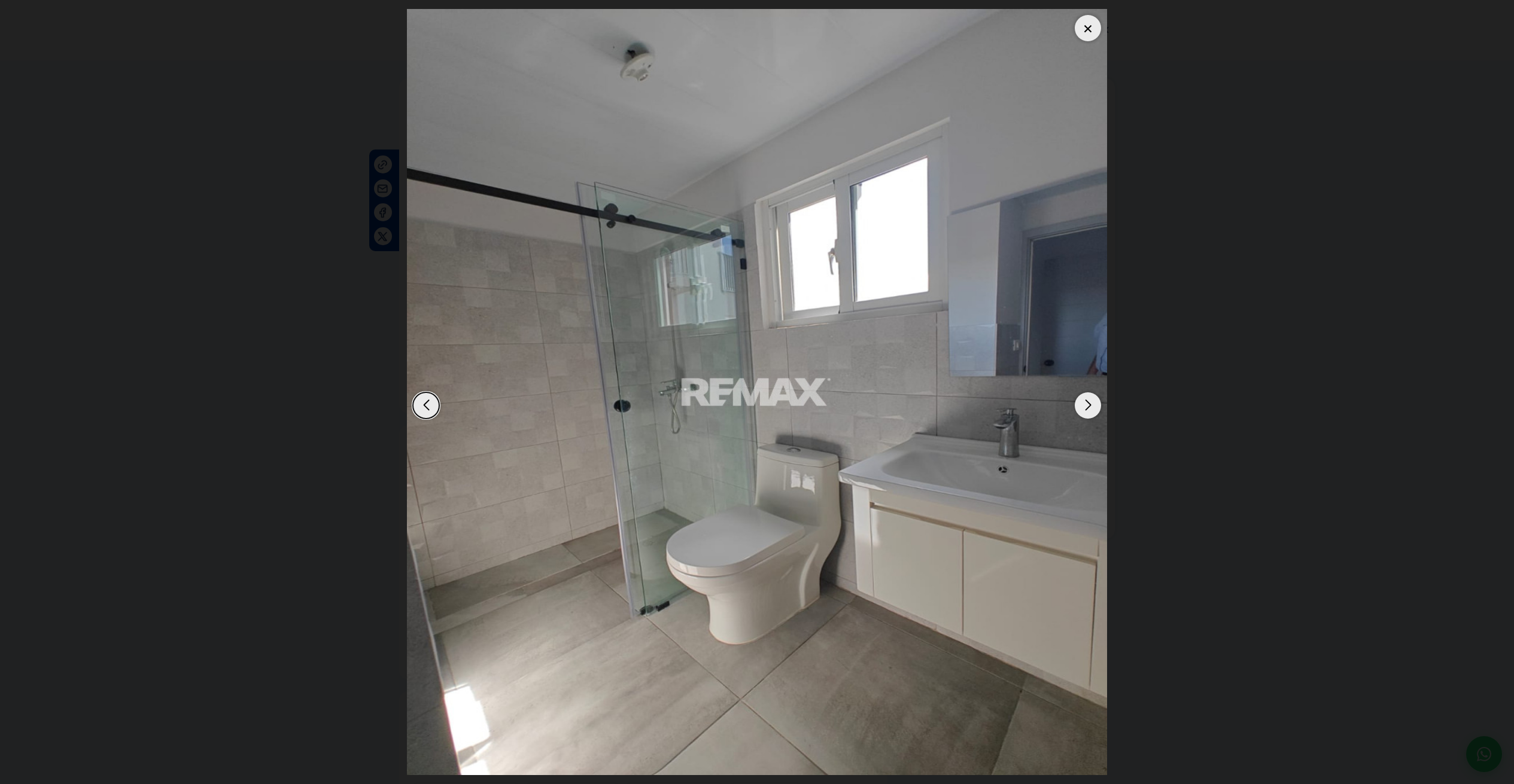
click at [1087, 408] on div "Next slide" at bounding box center [1088, 406] width 27 height 27
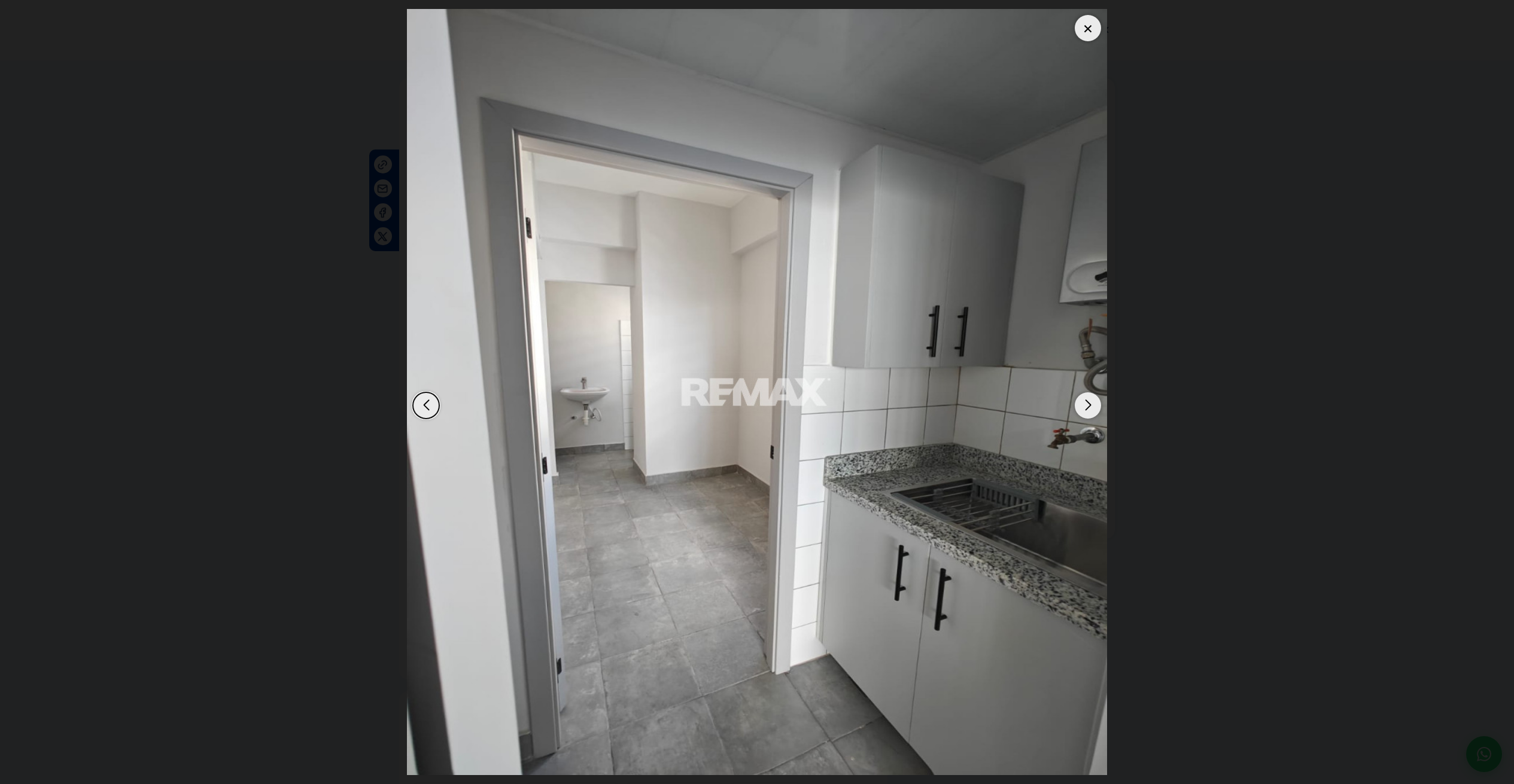
click at [1087, 408] on div "Next slide" at bounding box center [1088, 406] width 27 height 27
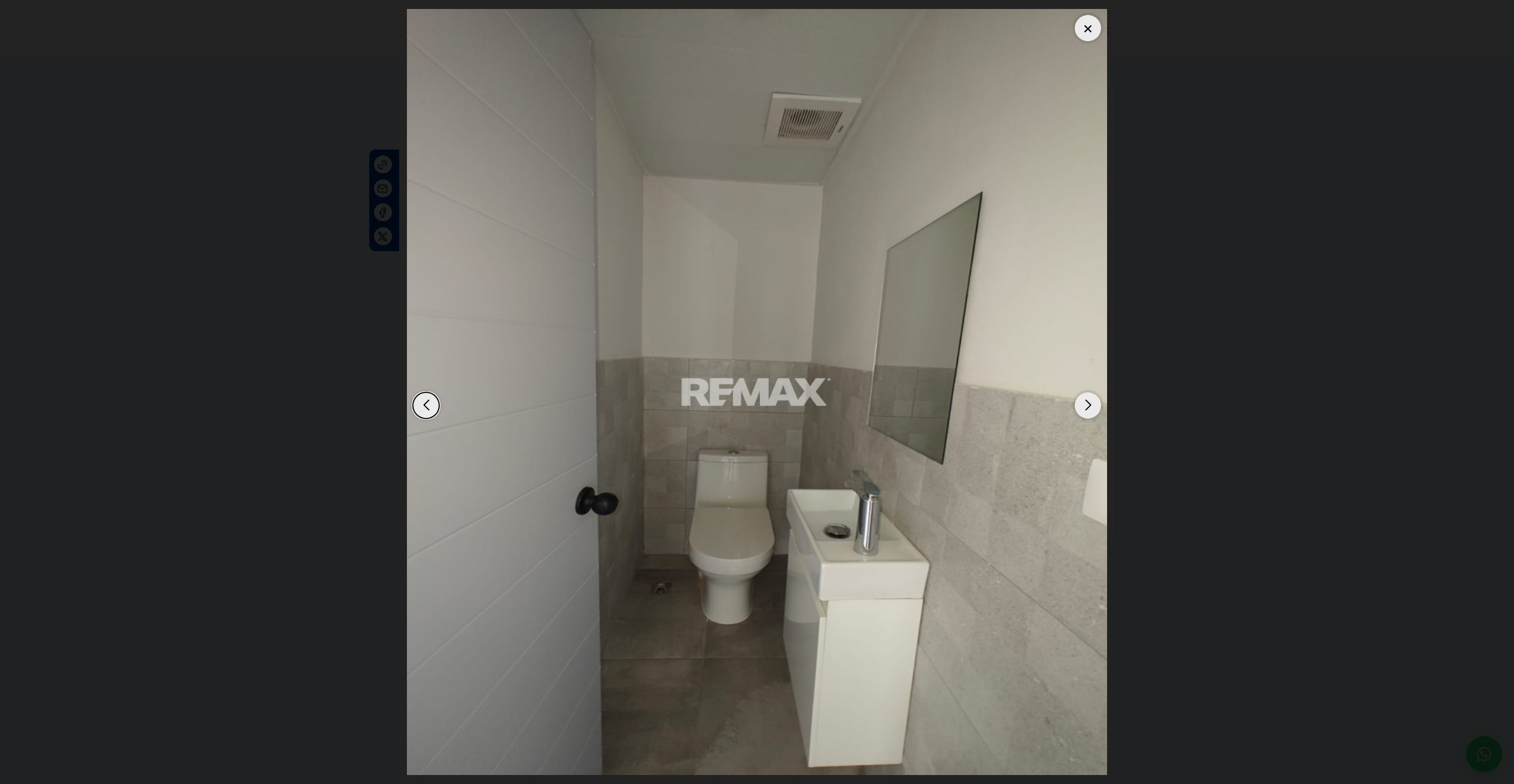
click at [1087, 408] on div "Next slide" at bounding box center [1088, 406] width 27 height 27
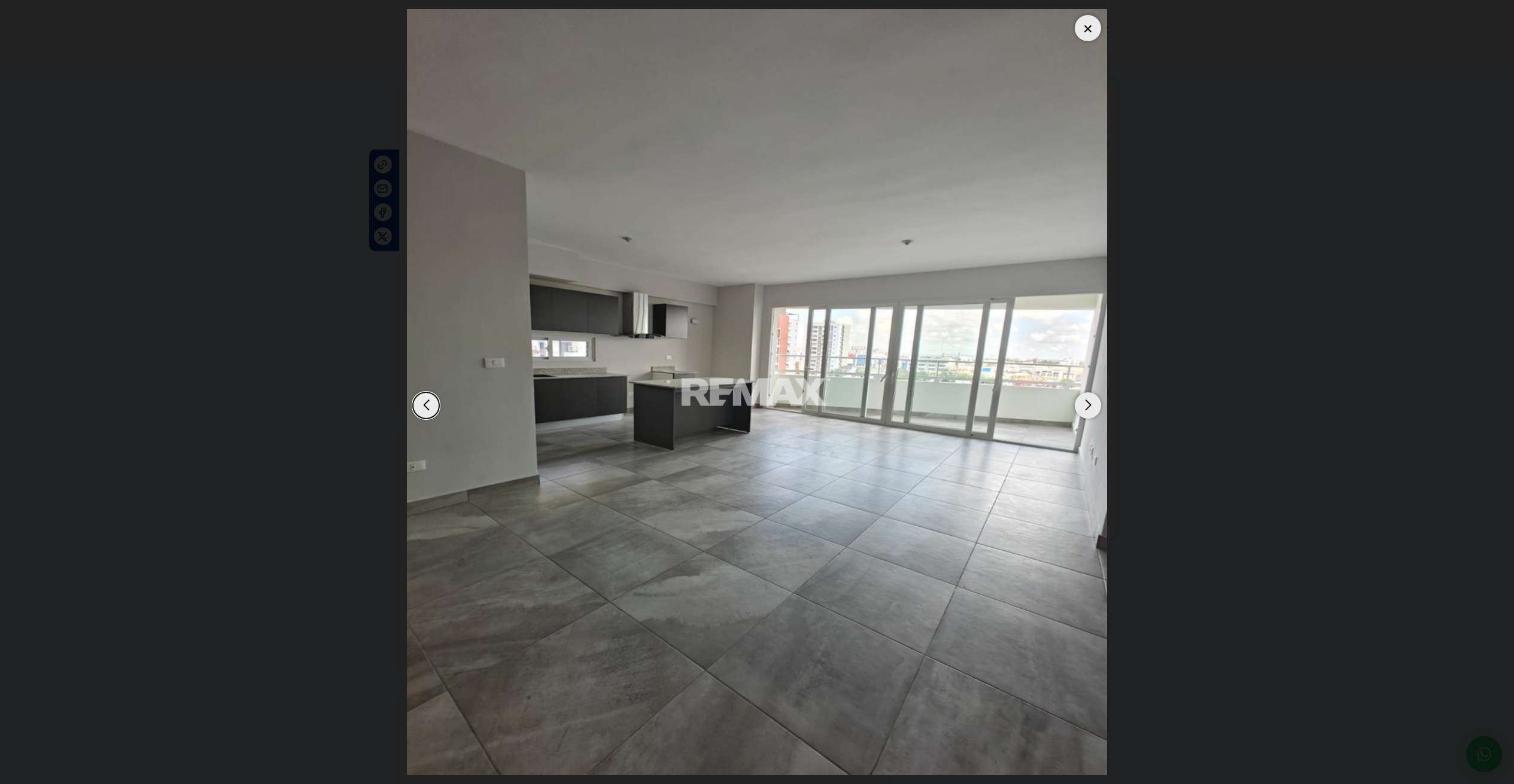
click at [1087, 408] on div "Next slide" at bounding box center [1088, 406] width 27 height 27
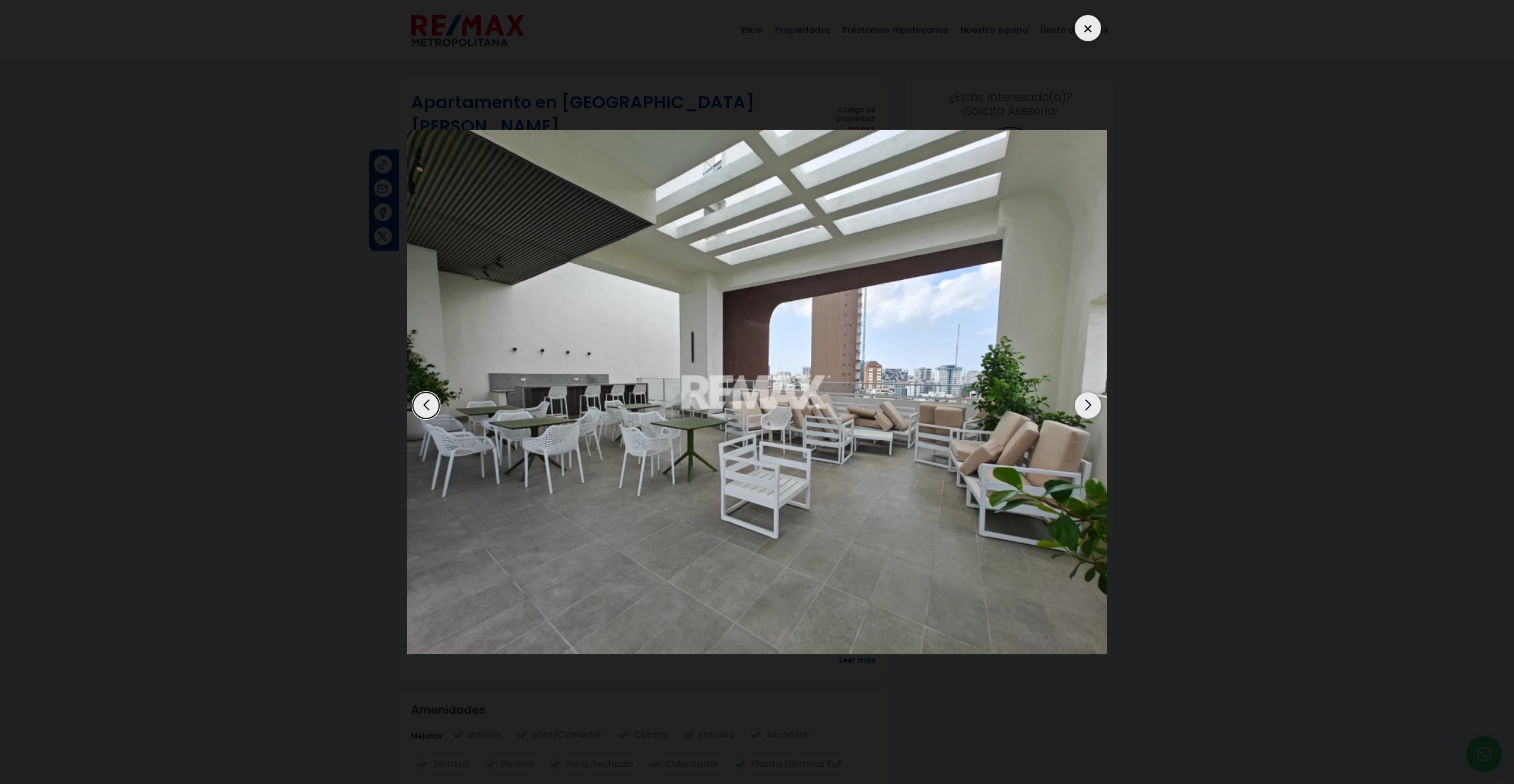
click at [1087, 408] on div "Next slide" at bounding box center [1088, 406] width 27 height 27
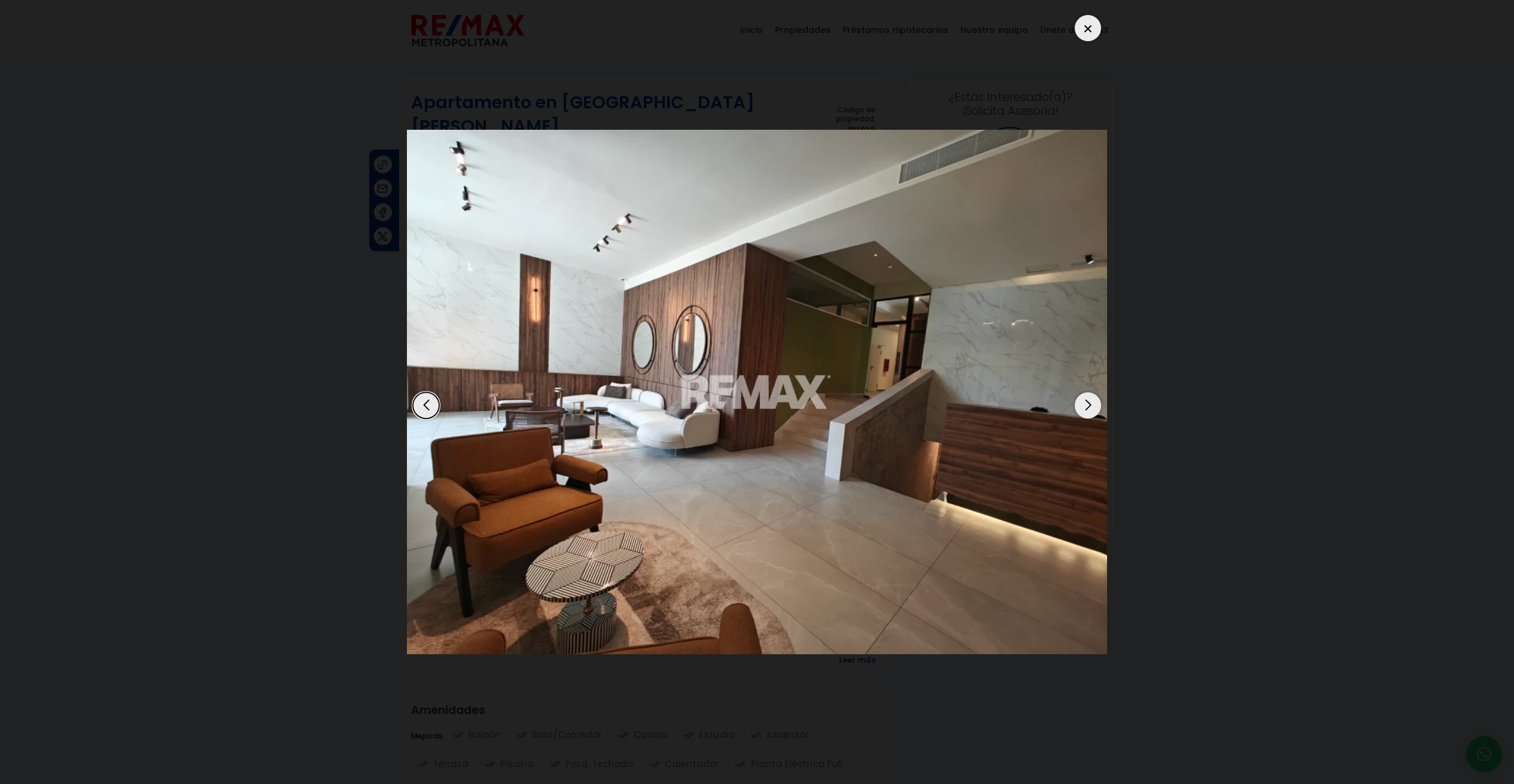
click at [1087, 408] on div "Next slide" at bounding box center [1088, 406] width 27 height 27
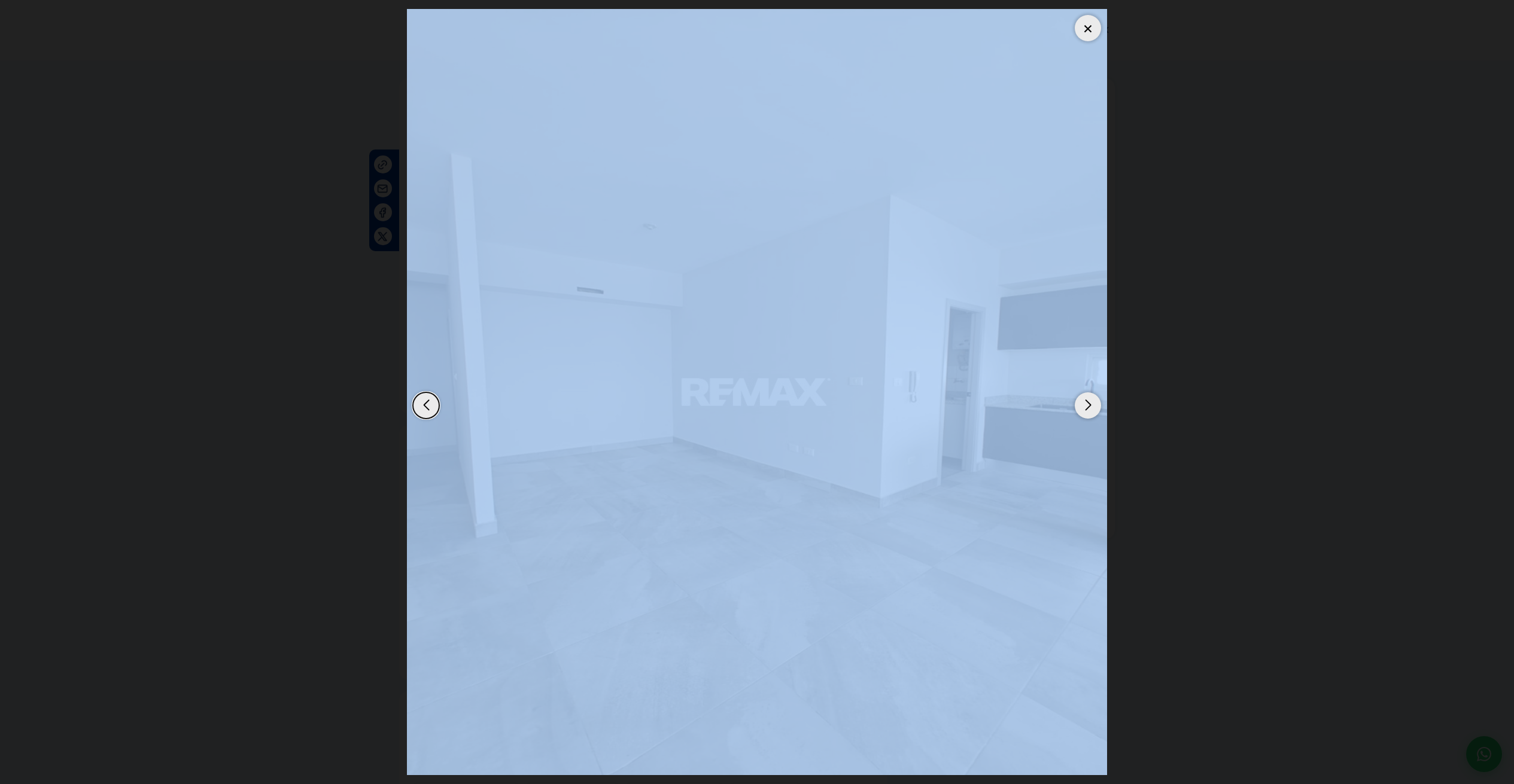
click at [1087, 408] on div "Next slide" at bounding box center [1088, 406] width 27 height 27
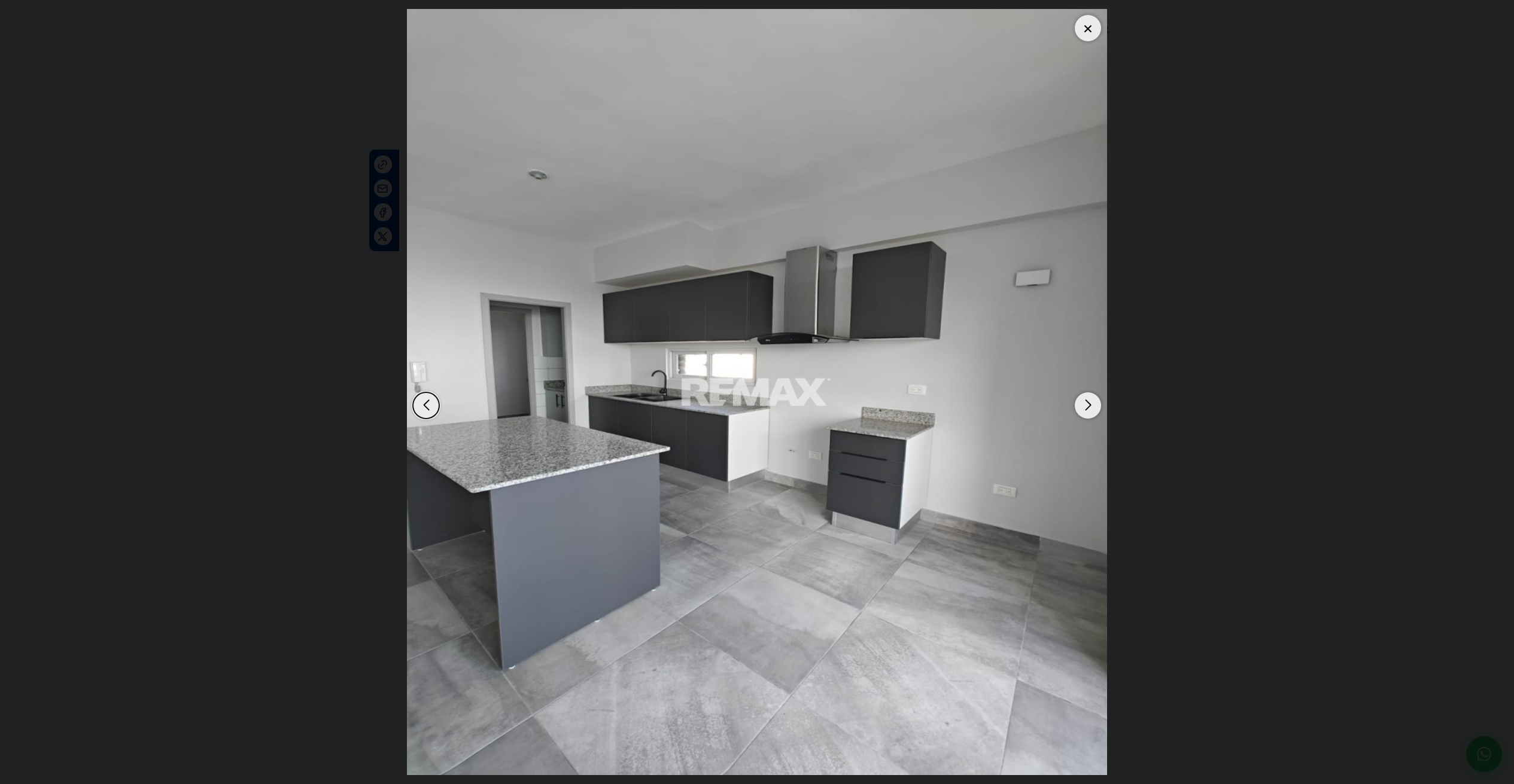
drag, startPoint x: 222, startPoint y: 124, endPoint x: 241, endPoint y: 116, distance: 20.6
click at [398, 124] on dialog at bounding box center [756, 392] width 718 height 784
click at [1091, 33] on div at bounding box center [1088, 28] width 27 height 27
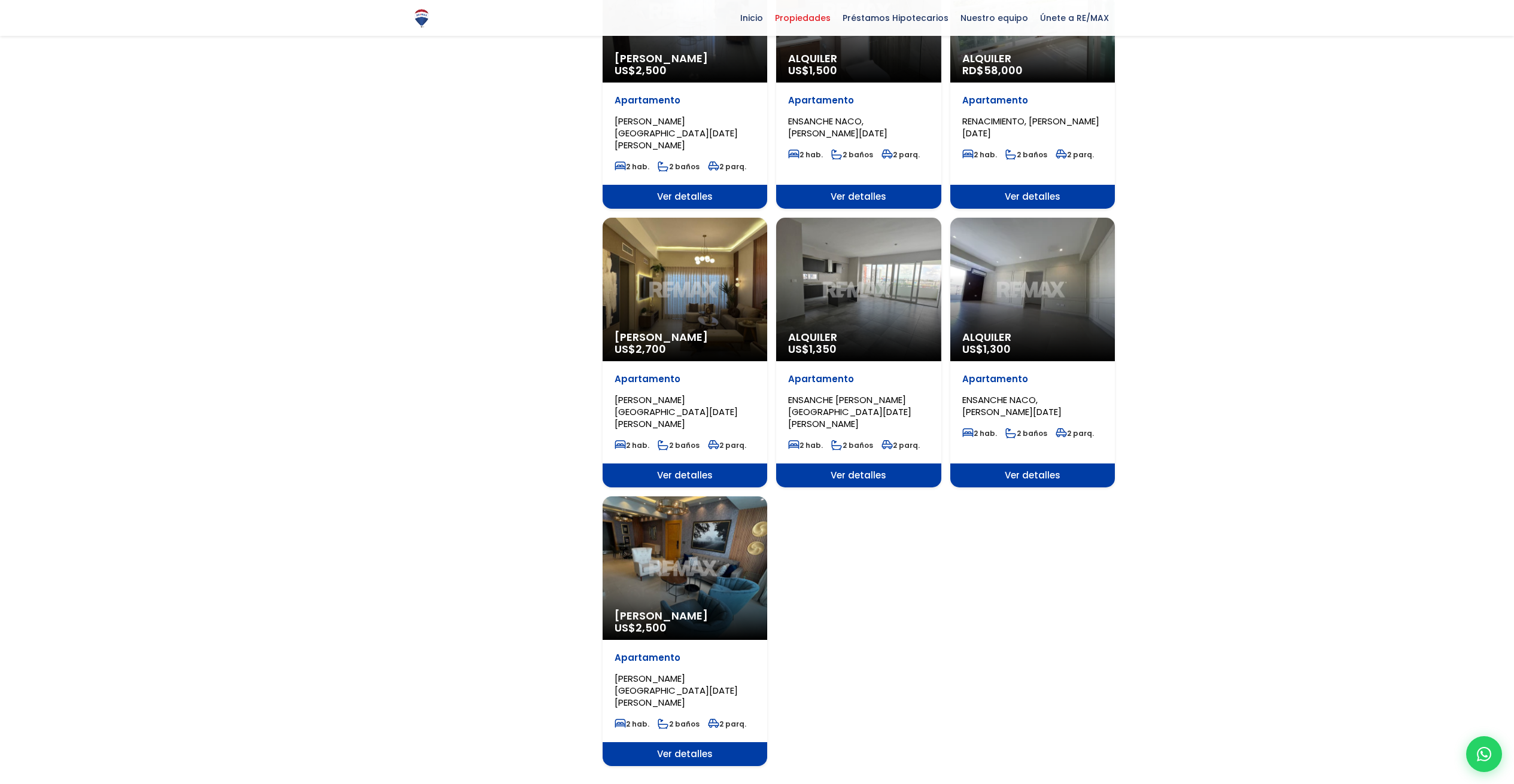
scroll to position [1067, 0]
